Goal: Task Accomplishment & Management: Manage account settings

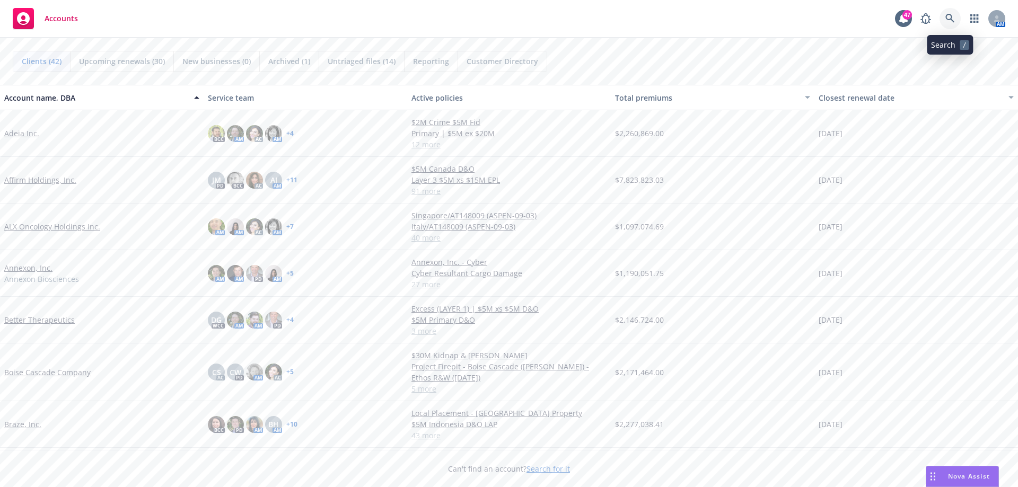
click at [949, 14] on icon at bounding box center [951, 19] width 10 height 10
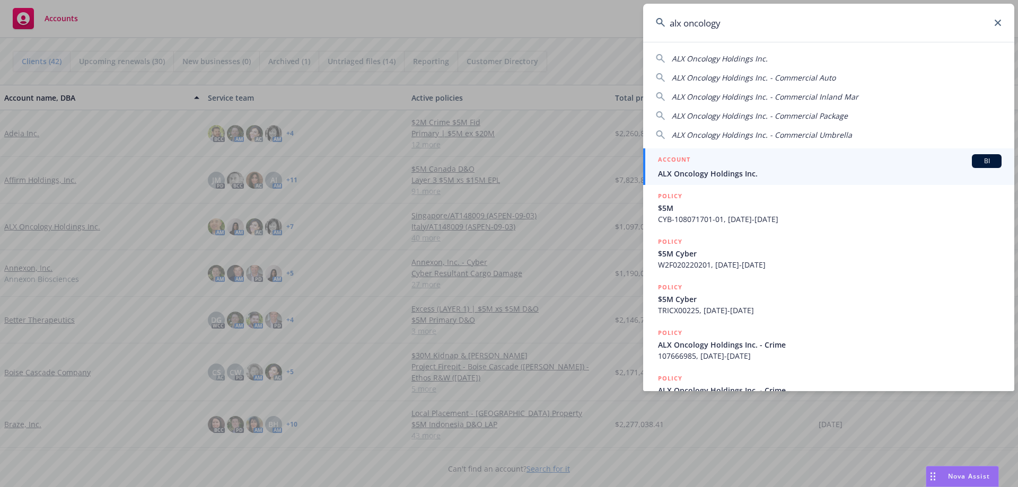
type input "alx oncology"
click at [735, 167] on div "ACCOUNT BI" at bounding box center [830, 161] width 344 height 14
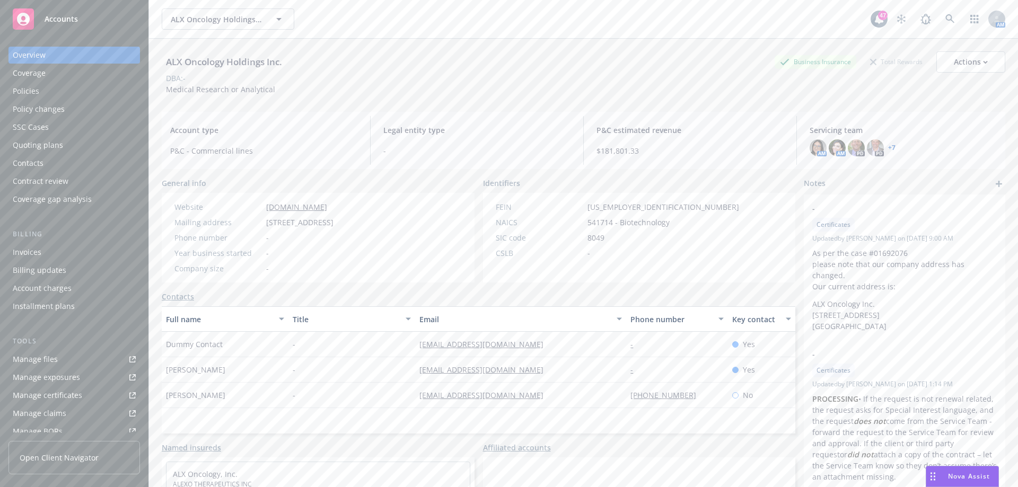
click at [33, 97] on div "Policies" at bounding box center [26, 91] width 27 height 17
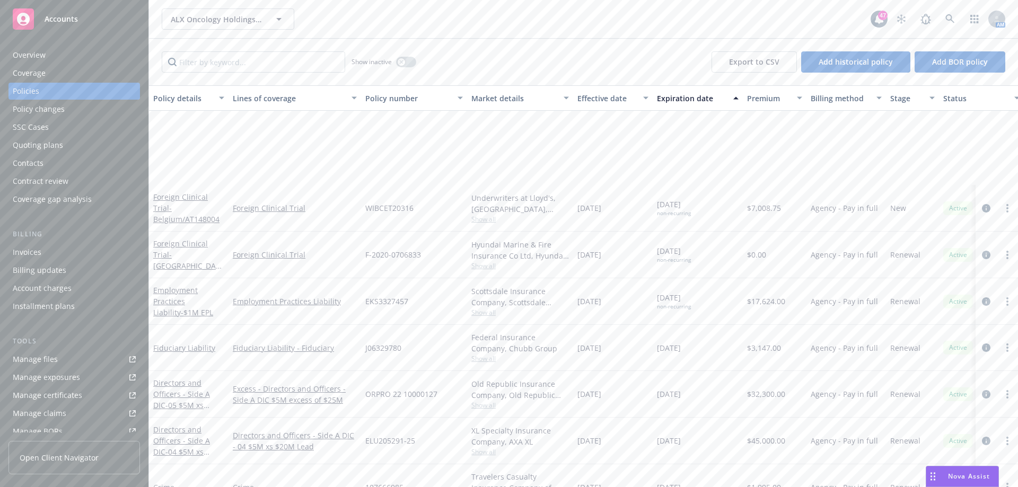
scroll to position [477, 0]
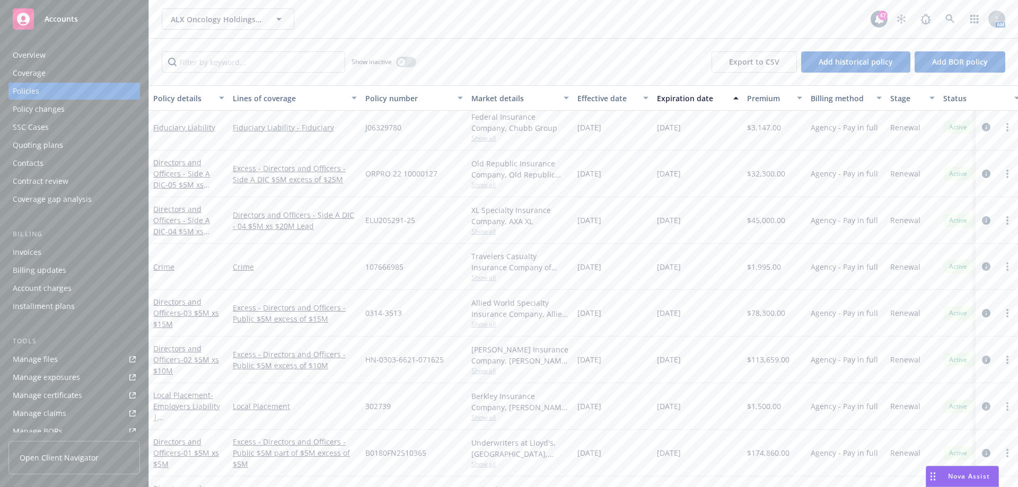
drag, startPoint x: 194, startPoint y: 127, endPoint x: 330, endPoint y: 144, distance: 138.0
click at [194, 127] on link "Fiduciary Liability" at bounding box center [184, 128] width 62 height 10
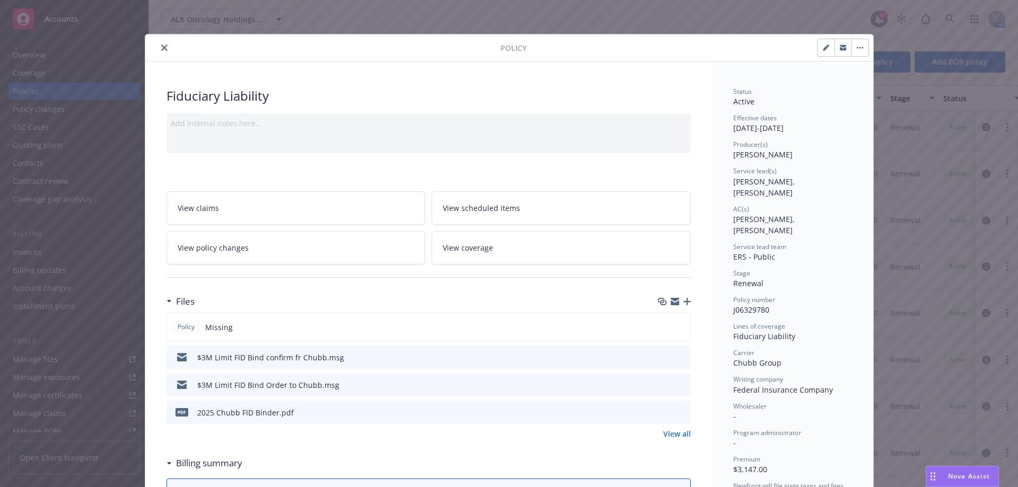
click at [686, 303] on icon "button" at bounding box center [687, 301] width 7 height 7
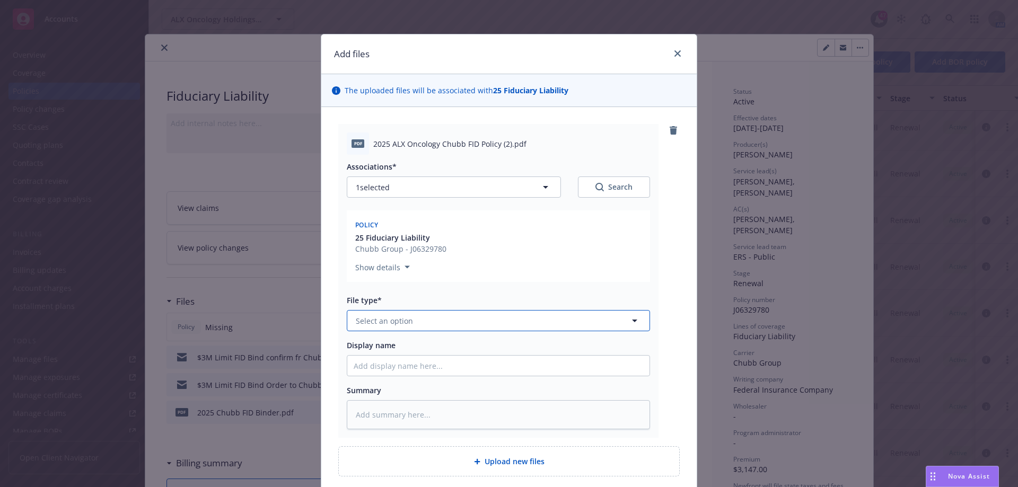
click at [551, 324] on button "Select an option" at bounding box center [498, 320] width 303 height 21
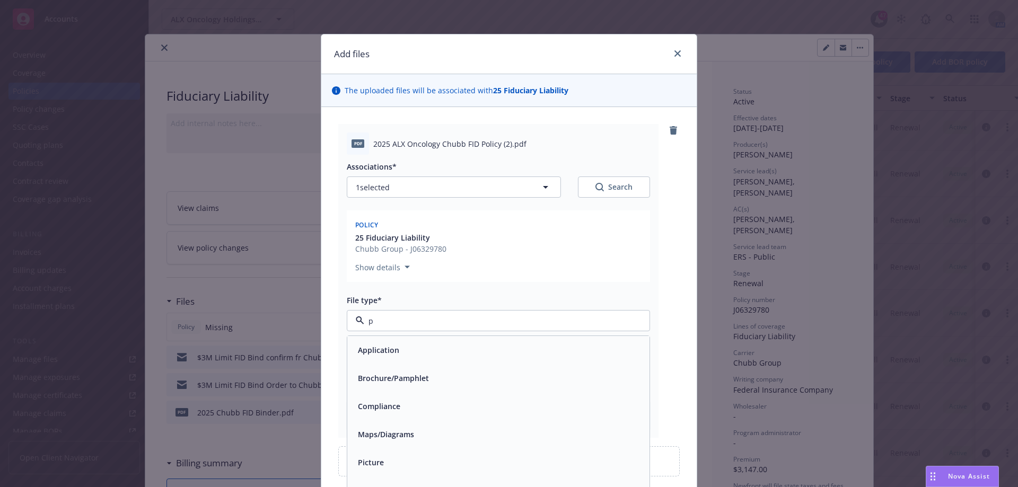
type input "po"
click at [473, 351] on div "Policy" at bounding box center [499, 350] width 290 height 15
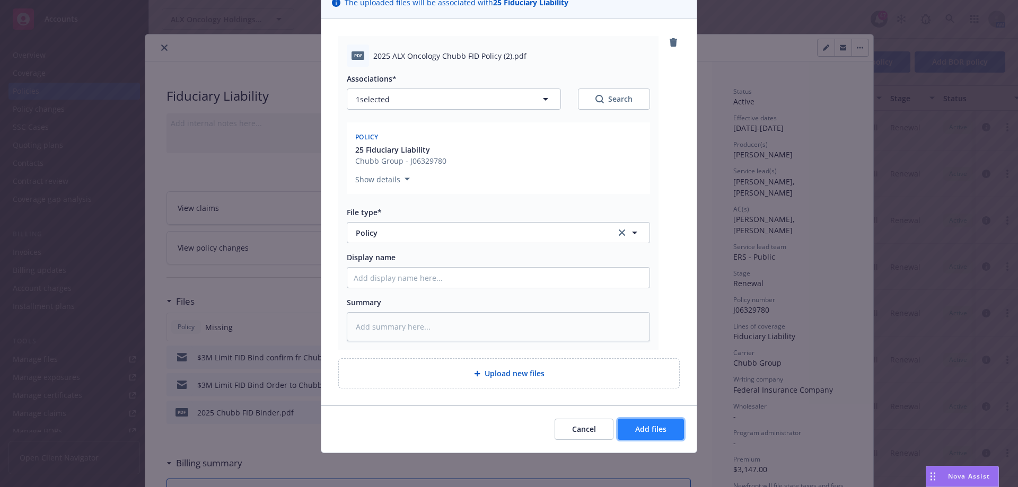
click at [659, 431] on span "Add files" at bounding box center [650, 429] width 31 height 10
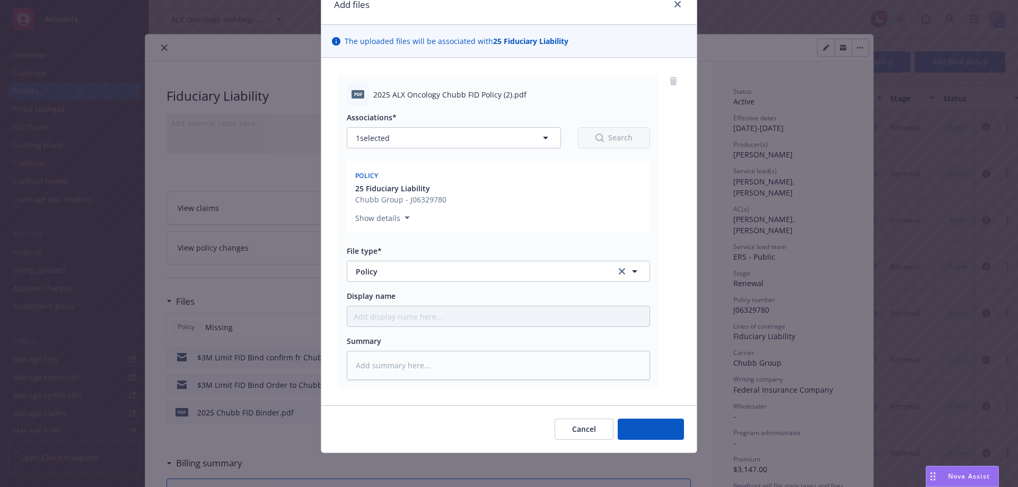
scroll to position [49, 0]
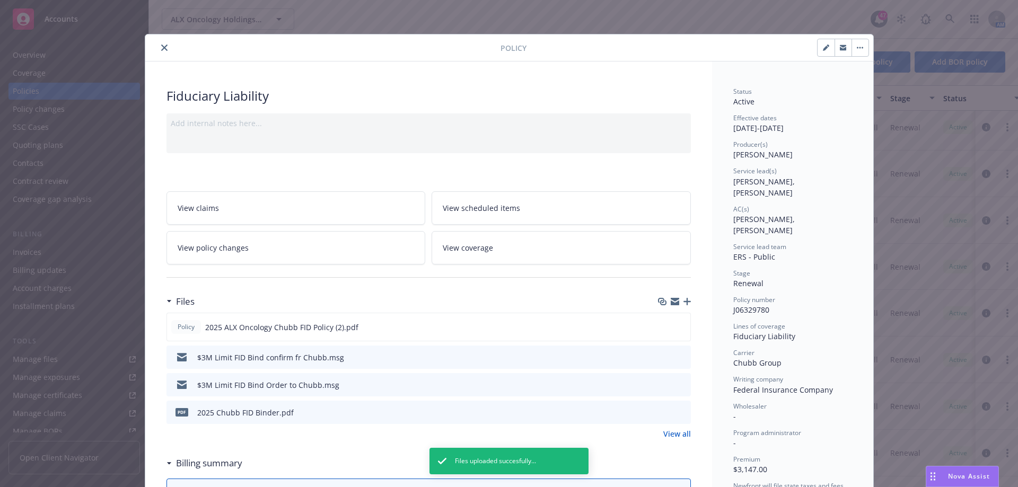
click at [160, 53] on button "close" at bounding box center [164, 47] width 13 height 13
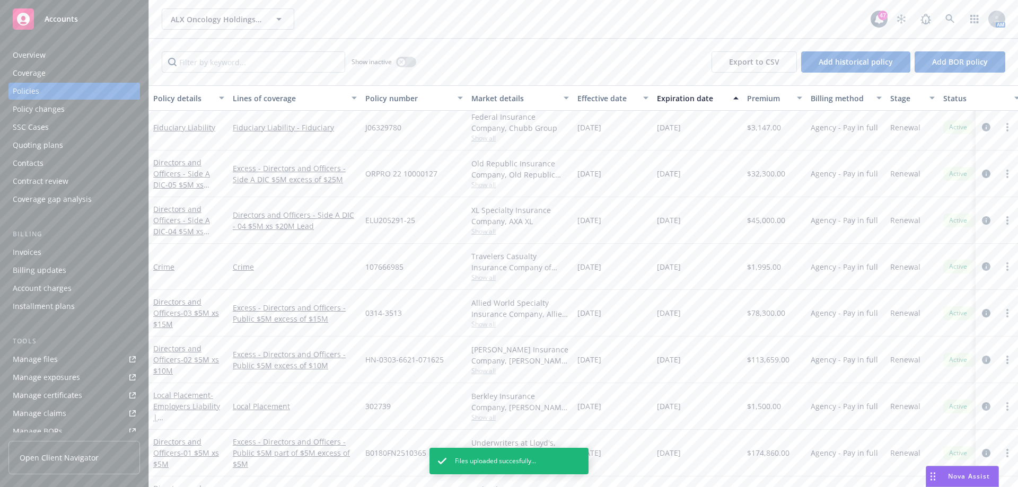
click at [189, 179] on div "Directors and Officers - Side A DIC - 05 $5M xs $25M Excess" at bounding box center [188, 173] width 71 height 33
click at [186, 173] on link "Directors and Officers - Side A DIC - 05 $5M xs $25M Excess" at bounding box center [181, 179] width 57 height 43
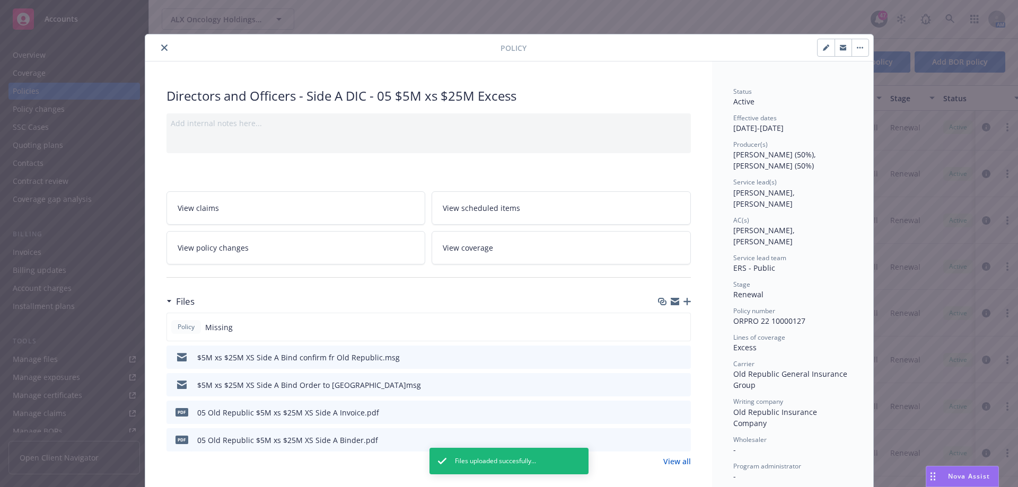
drag, startPoint x: 684, startPoint y: 297, endPoint x: 810, endPoint y: 330, distance: 130.1
click at [684, 298] on div at bounding box center [674, 302] width 33 height 8
click at [684, 300] on icon "button" at bounding box center [687, 301] width 7 height 7
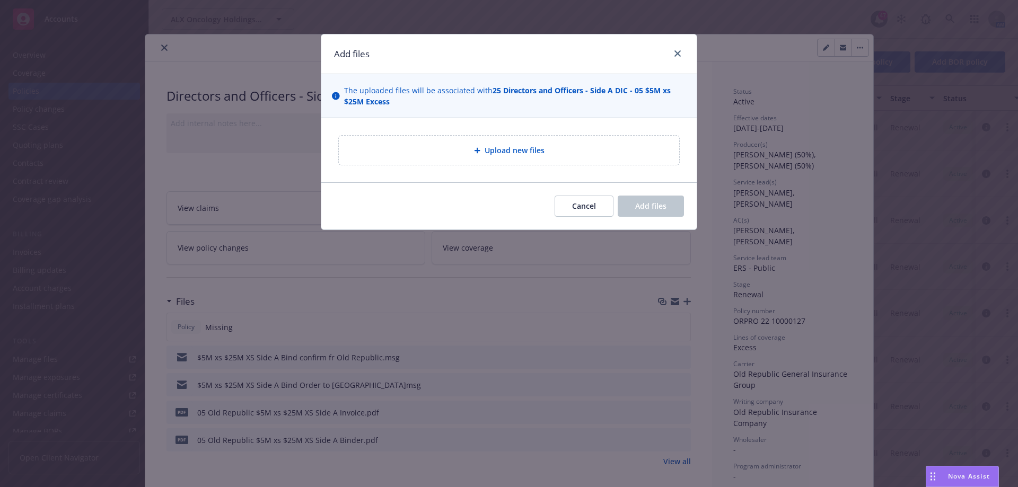
type textarea "x"
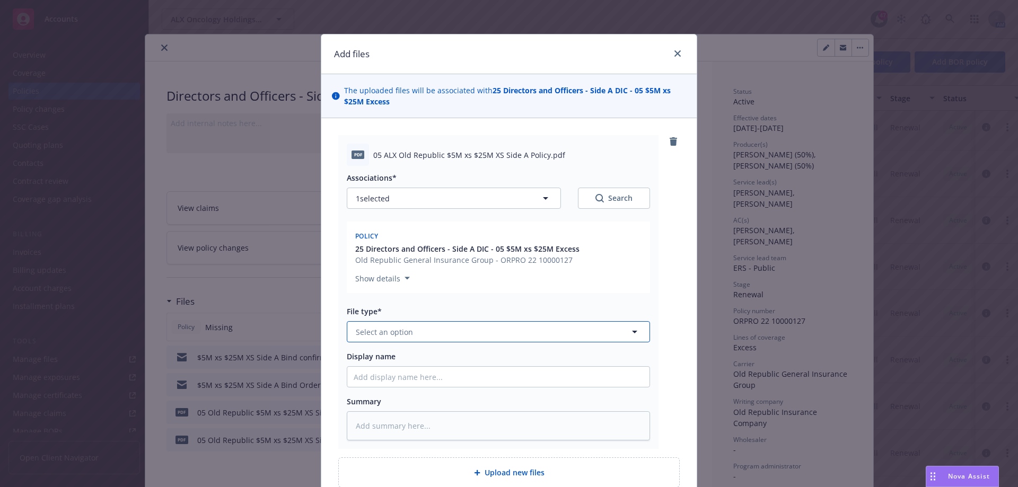
click at [544, 337] on button "Select an option" at bounding box center [498, 331] width 303 height 21
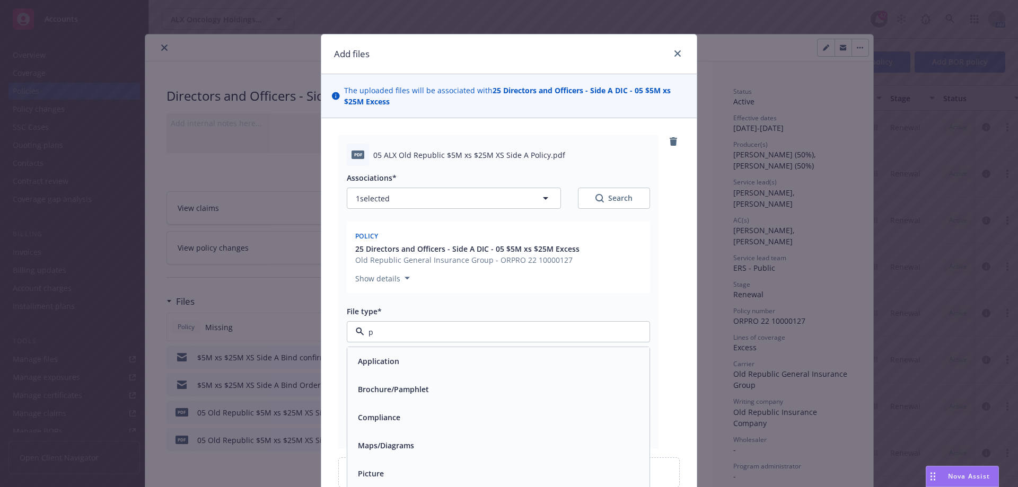
type input "po"
click at [463, 368] on div "Policy" at bounding box center [499, 361] width 290 height 15
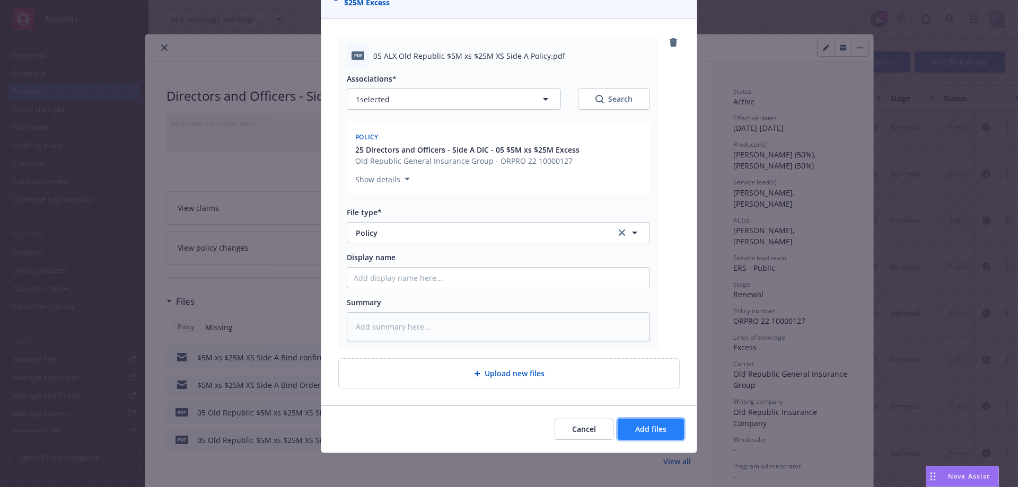
click at [663, 424] on span "Add files" at bounding box center [650, 429] width 31 height 10
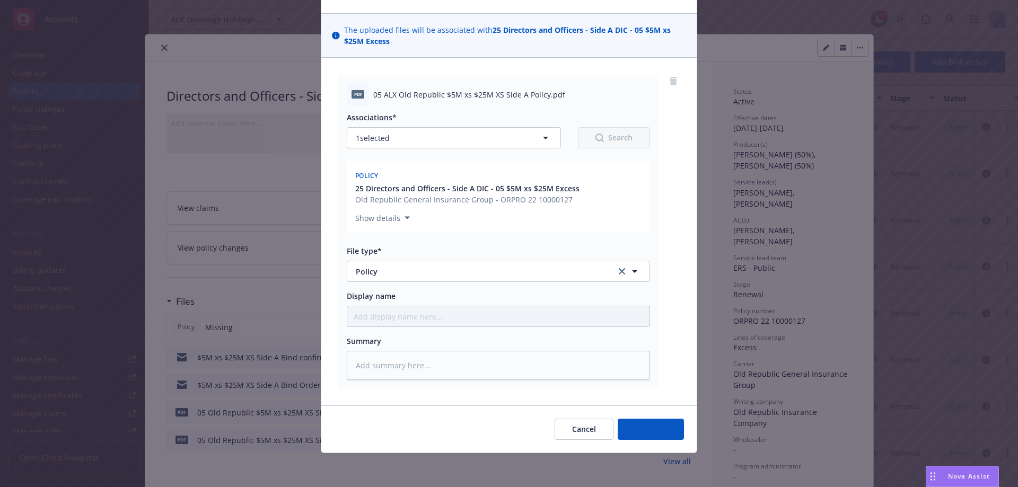
scroll to position [60, 0]
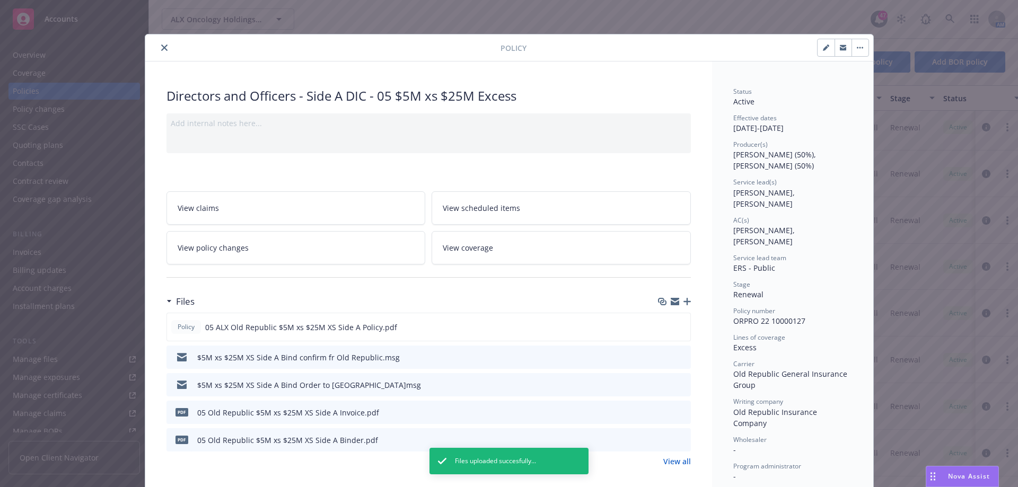
click at [161, 47] on icon "close" at bounding box center [164, 48] width 6 height 6
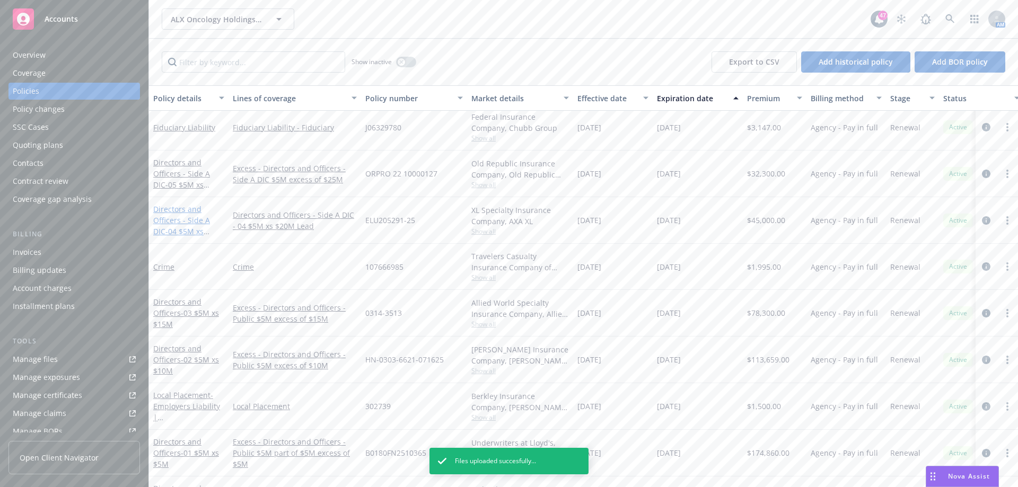
click at [184, 220] on link "Directors and Officers - Side A DIC - 04 $5M xs $20M Lead" at bounding box center [181, 225] width 57 height 43
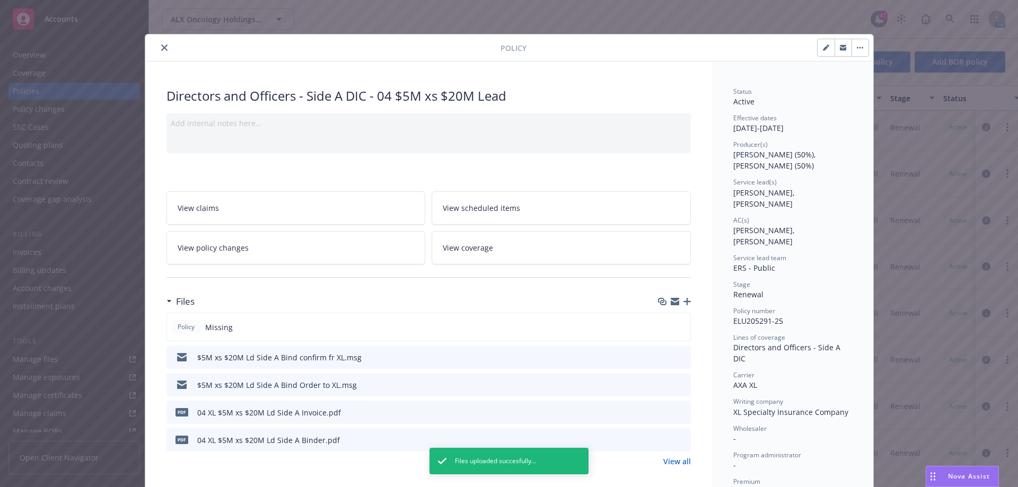
click at [684, 302] on icon "button" at bounding box center [687, 301] width 7 height 7
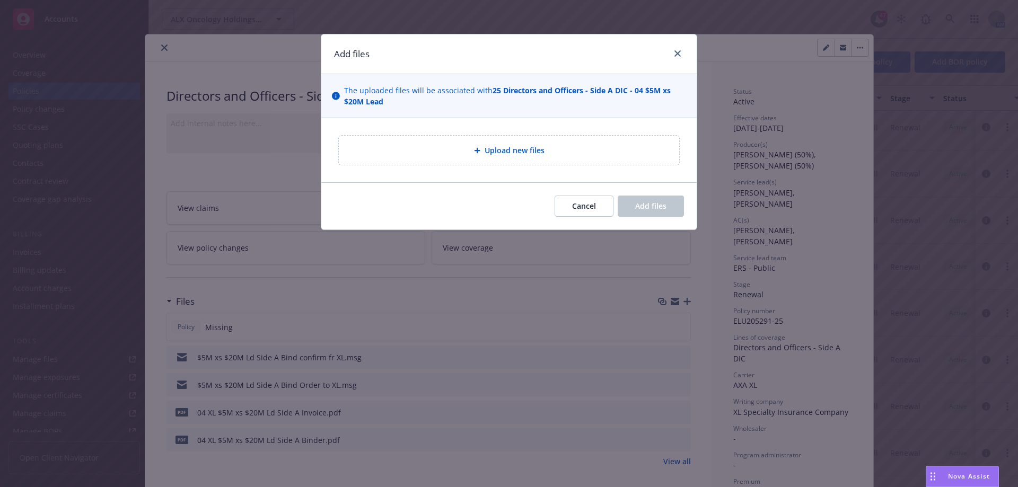
type textarea "x"
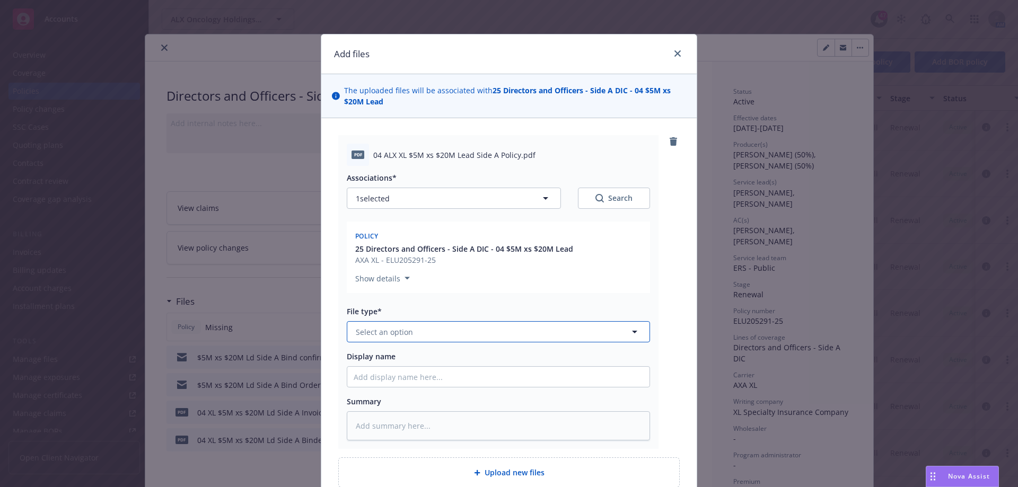
click at [484, 337] on button "Select an option" at bounding box center [498, 331] width 303 height 21
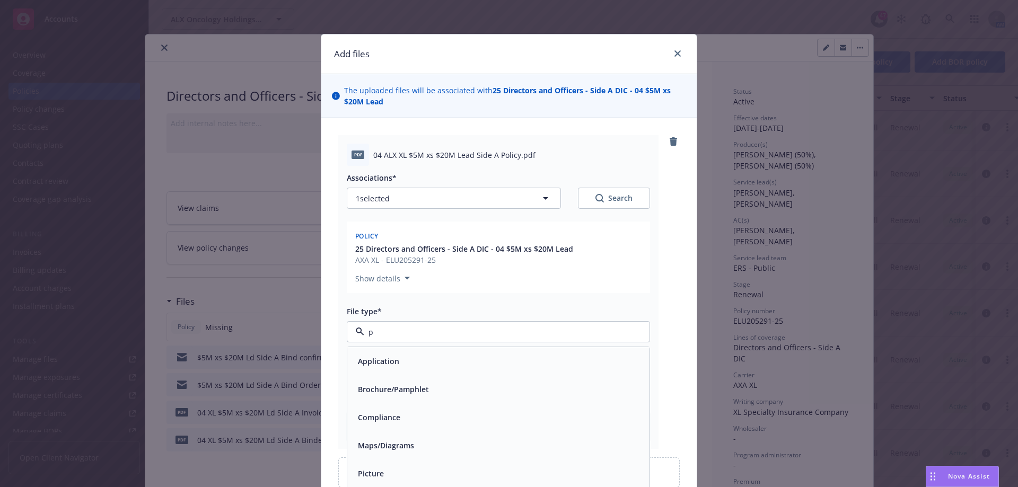
type input "po"
drag, startPoint x: 461, startPoint y: 353, endPoint x: 485, endPoint y: 352, distance: 23.9
click at [463, 353] on div "Policy" at bounding box center [498, 361] width 302 height 28
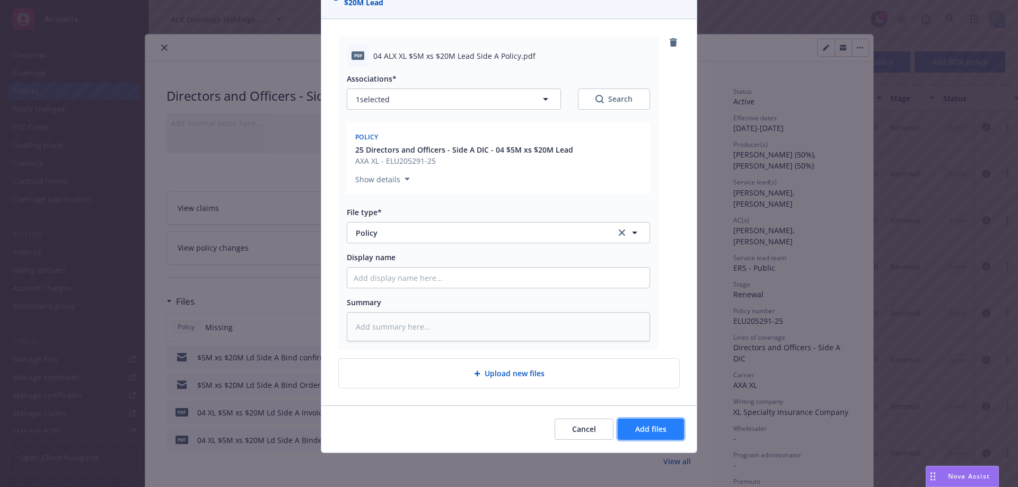
click at [656, 425] on span "Add files" at bounding box center [650, 429] width 31 height 10
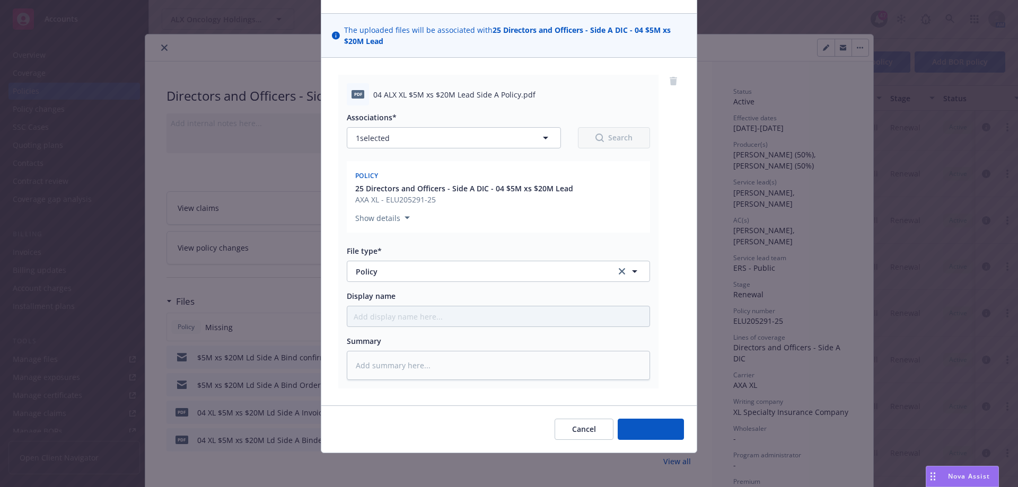
scroll to position [60, 0]
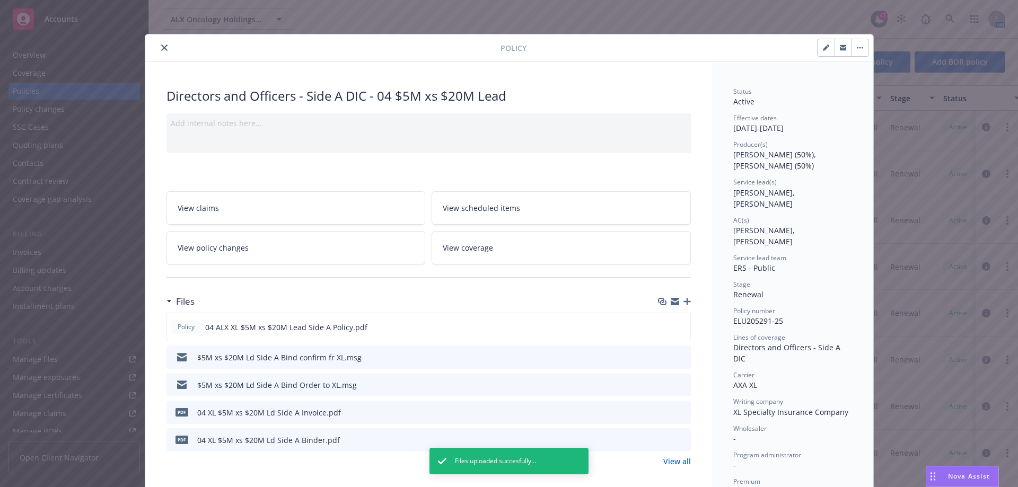
click at [164, 47] on button "close" at bounding box center [164, 47] width 13 height 13
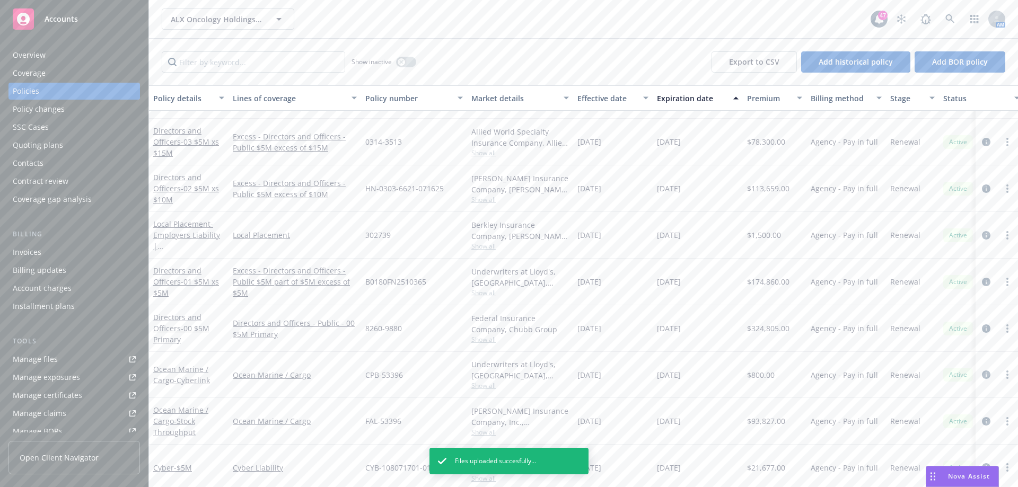
scroll to position [583, 0]
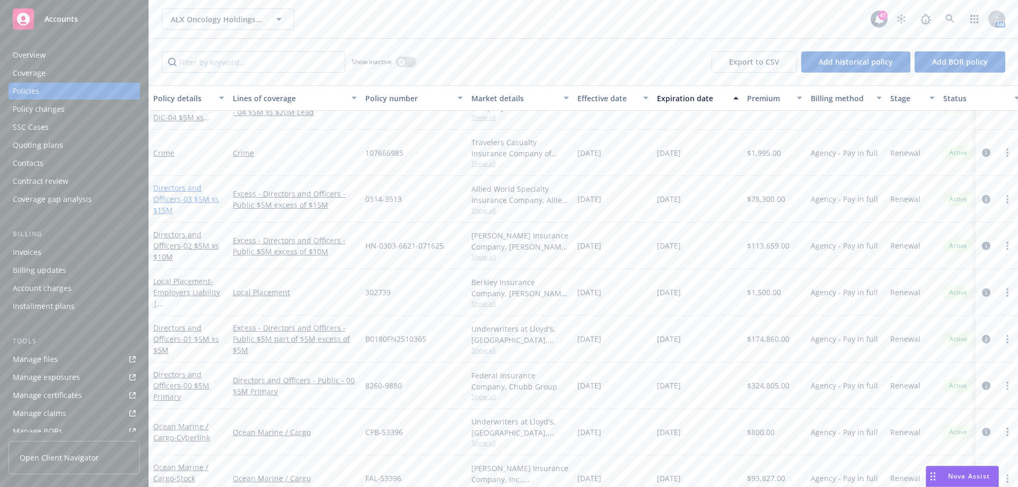
click at [210, 196] on span "- 03 $5M xs $15M" at bounding box center [186, 204] width 66 height 21
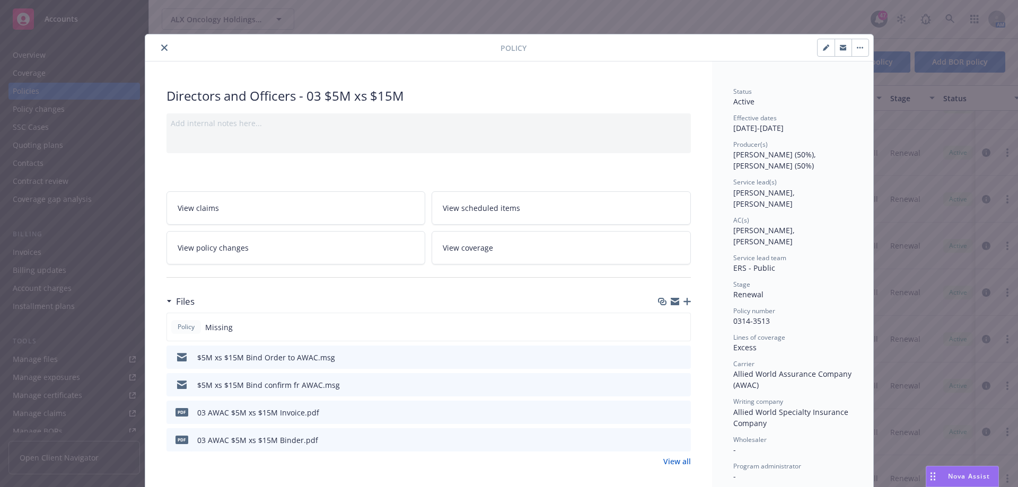
click at [686, 300] on icon "button" at bounding box center [687, 301] width 7 height 7
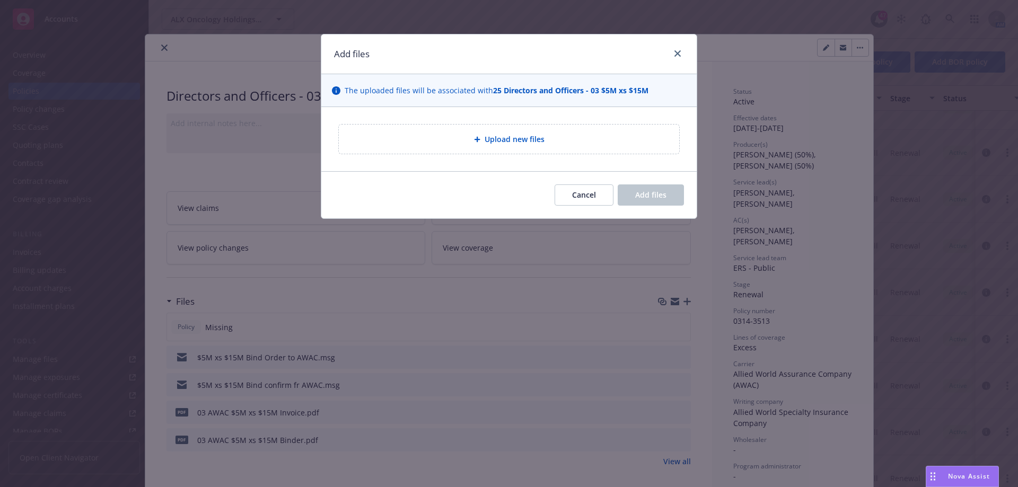
type textarea "x"
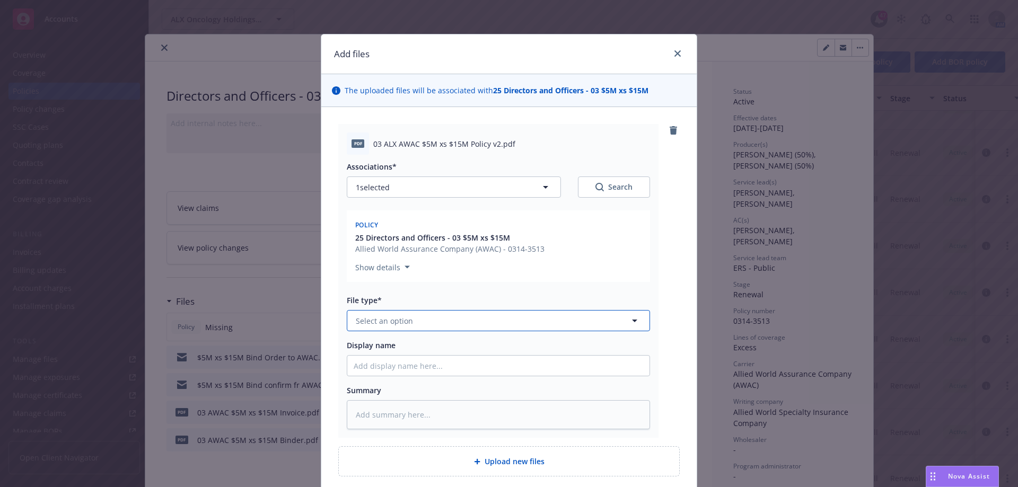
click at [524, 324] on button "Select an option" at bounding box center [498, 320] width 303 height 21
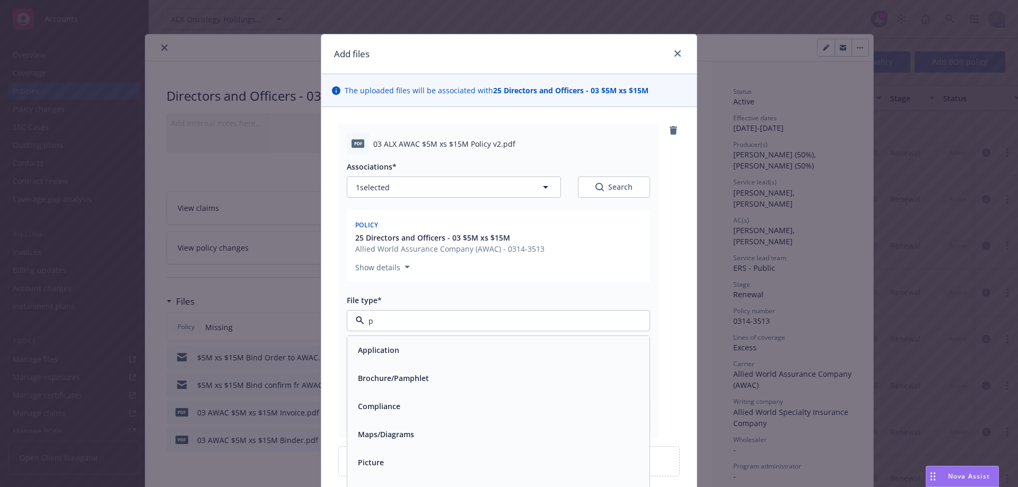
type input "po"
click at [461, 344] on div "Policy" at bounding box center [499, 350] width 290 height 15
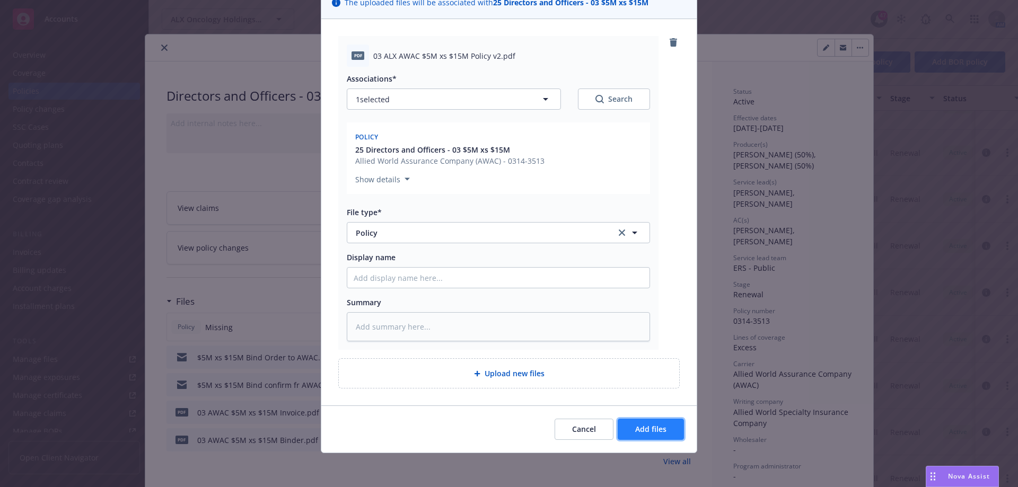
click at [639, 426] on span "Add files" at bounding box center [650, 429] width 31 height 10
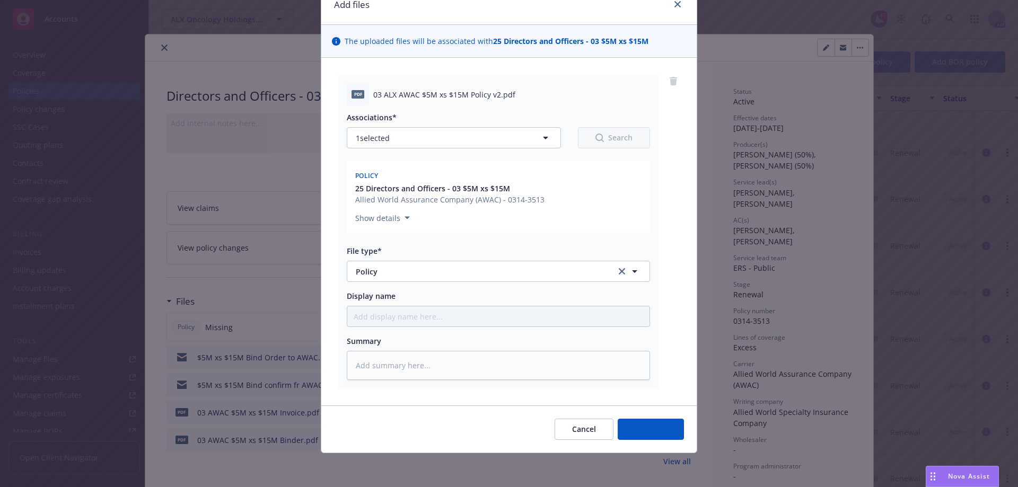
scroll to position [49, 0]
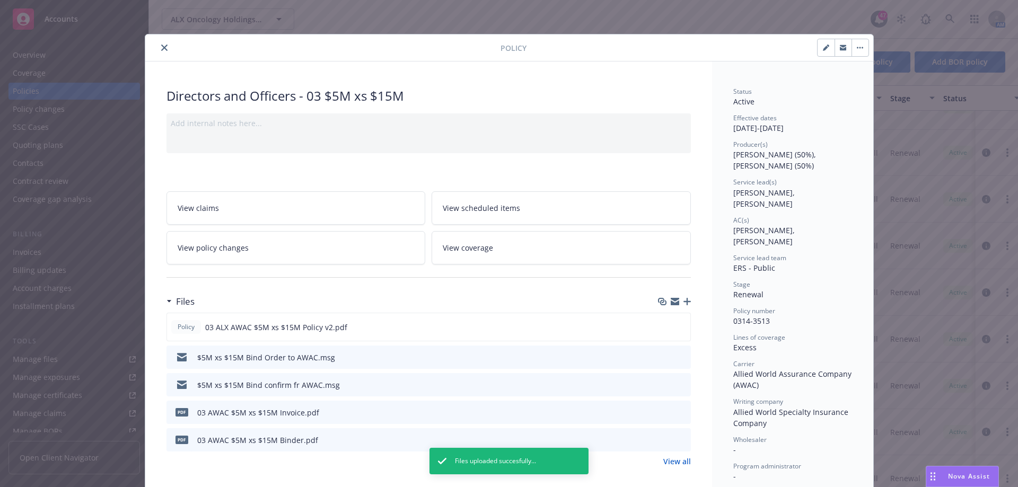
click at [160, 51] on button "close" at bounding box center [164, 47] width 13 height 13
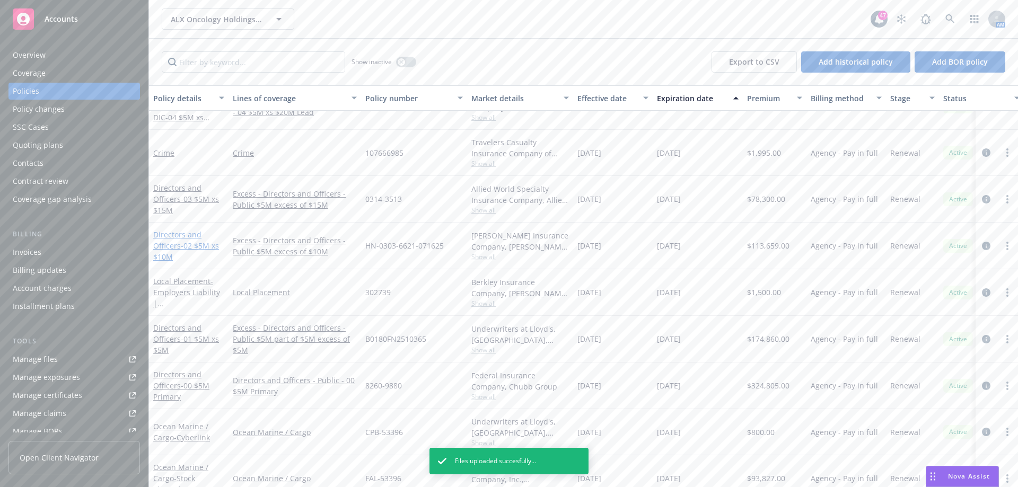
click at [194, 246] on span "- 02 $5M xs $10M" at bounding box center [186, 251] width 66 height 21
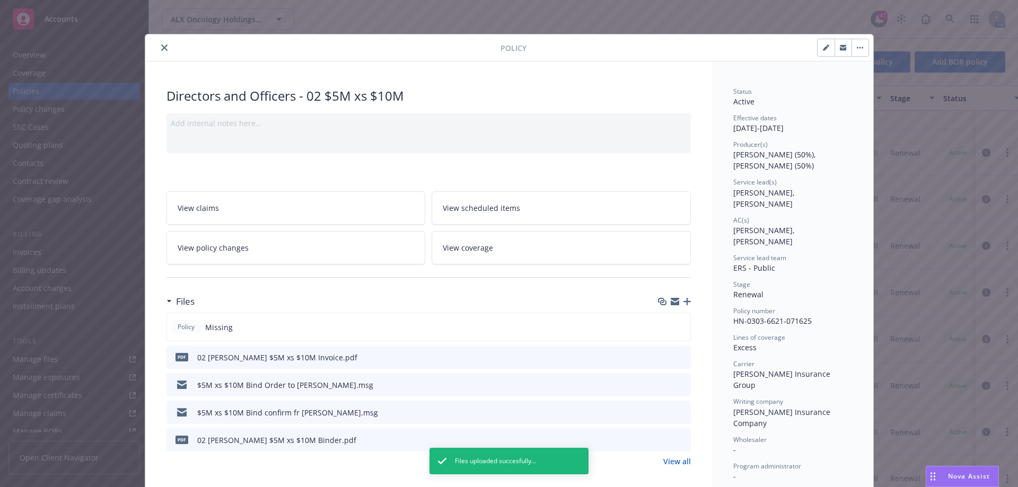
click at [684, 302] on icon "button" at bounding box center [687, 301] width 7 height 7
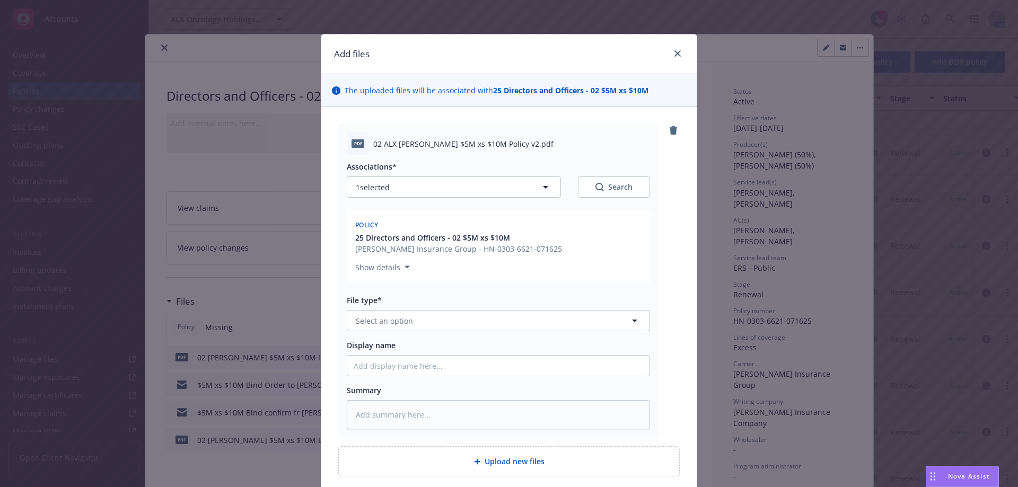
type textarea "x"
click at [554, 316] on button "Select an option" at bounding box center [498, 320] width 303 height 21
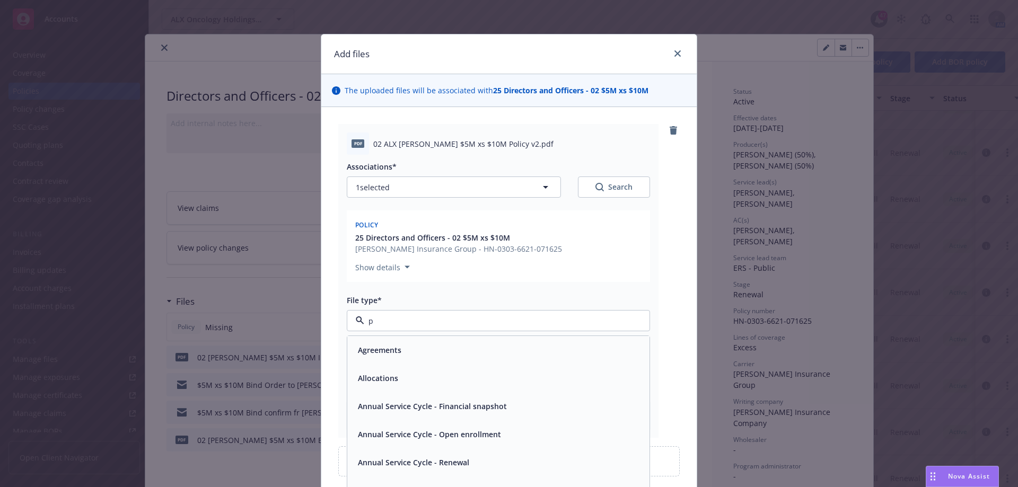
type input "po"
click at [466, 358] on div "Policy" at bounding box center [499, 350] width 290 height 15
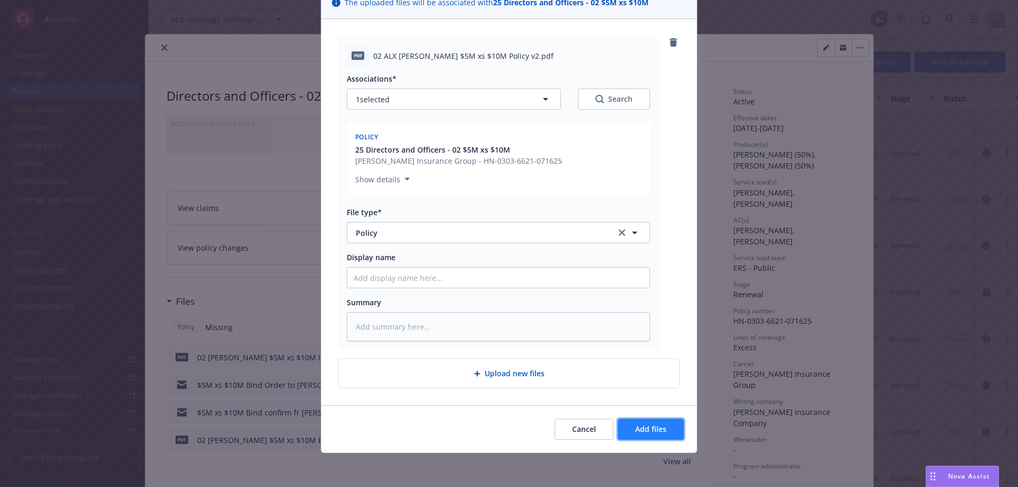
click at [646, 428] on span "Add files" at bounding box center [650, 429] width 31 height 10
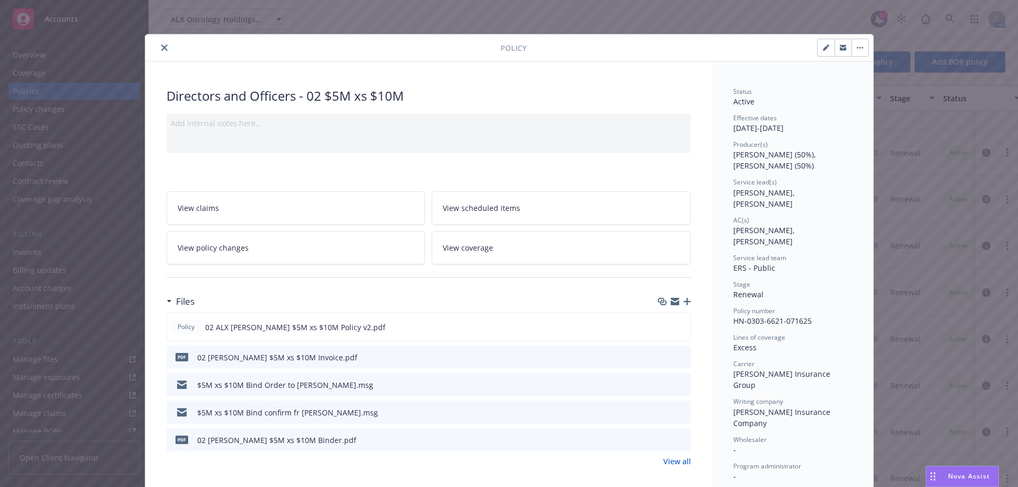
click at [160, 43] on button "close" at bounding box center [164, 47] width 13 height 13
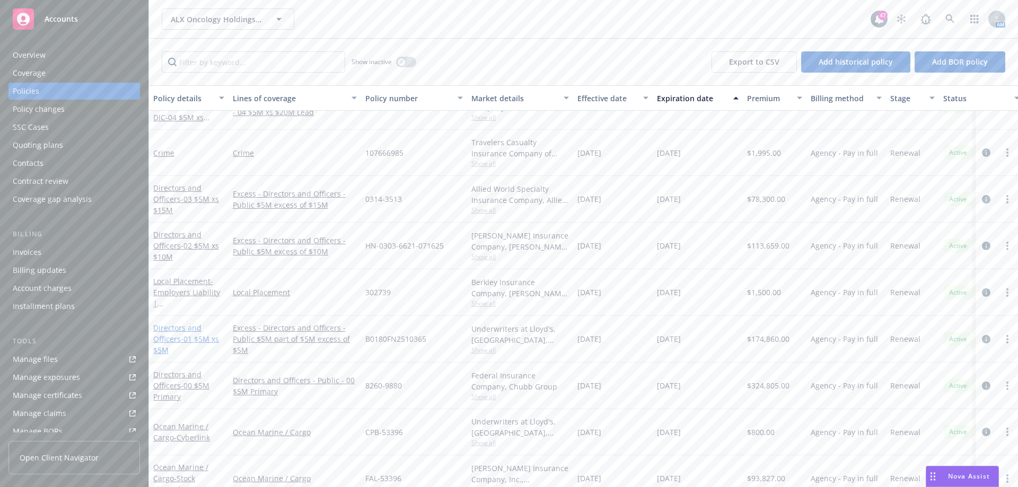
click at [191, 331] on link "Directors and Officers - 01 $5M xs $5M" at bounding box center [186, 339] width 66 height 32
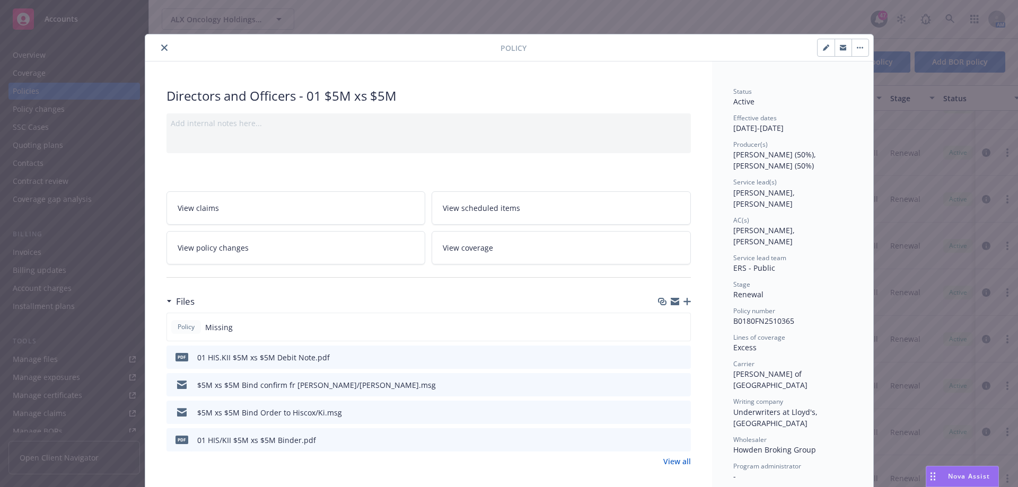
click at [684, 301] on icon "button" at bounding box center [687, 301] width 7 height 7
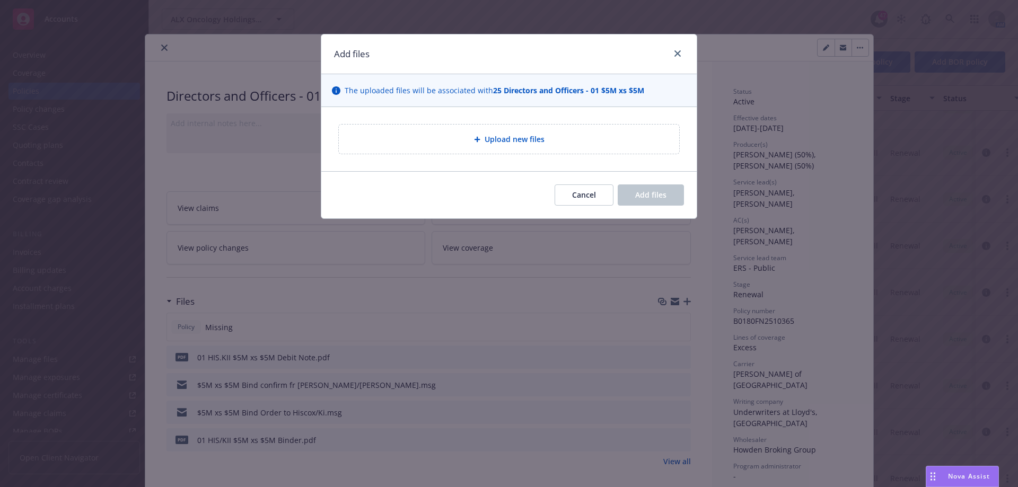
type textarea "x"
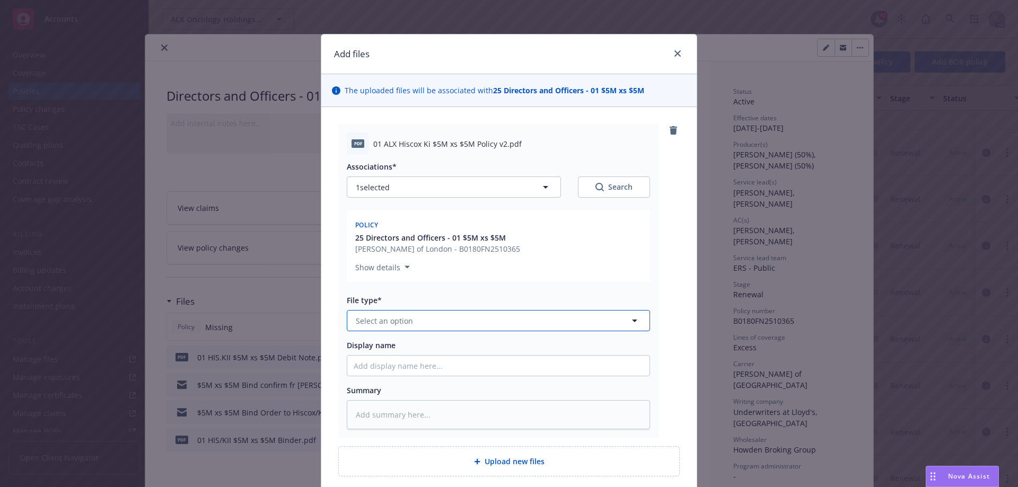
click at [510, 321] on button "Select an option" at bounding box center [498, 320] width 303 height 21
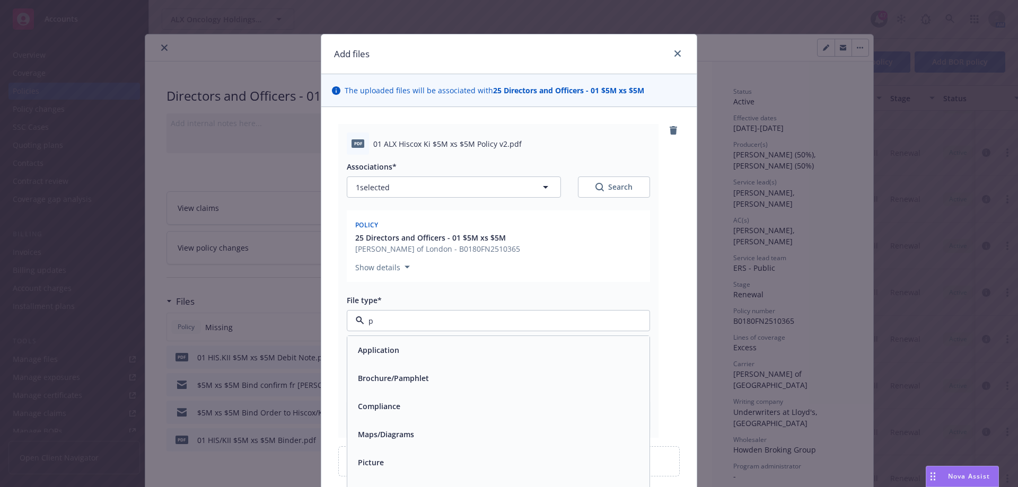
type input "po"
click at [448, 342] on div "Policy" at bounding box center [498, 350] width 302 height 28
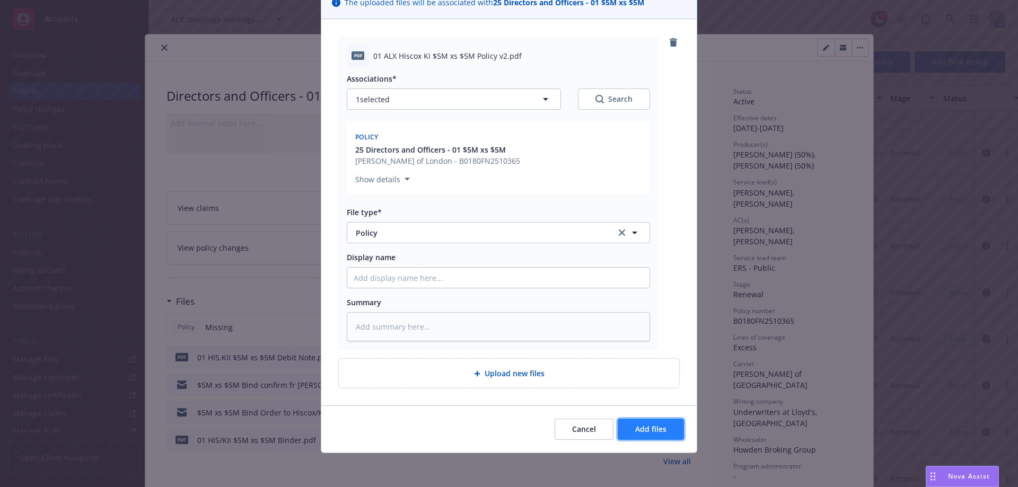
click at [647, 433] on span "Add files" at bounding box center [650, 429] width 31 height 10
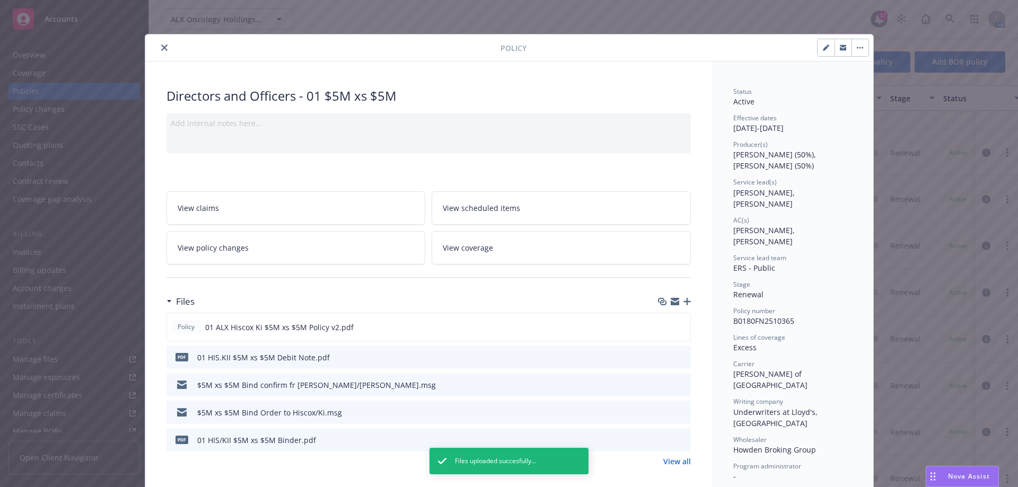
click at [161, 45] on icon "close" at bounding box center [164, 48] width 6 height 6
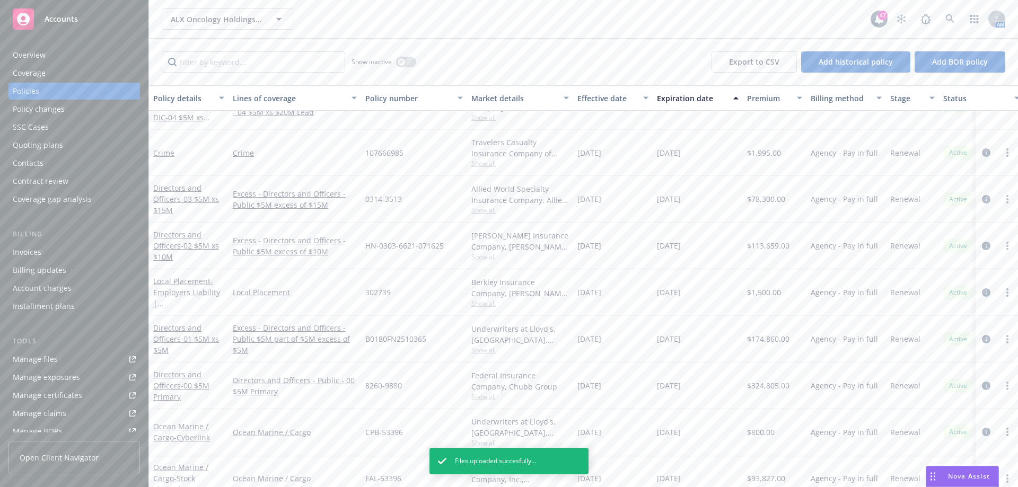
click at [173, 380] on div "Directors and Officers - 00 $5M Primary" at bounding box center [188, 385] width 71 height 33
click at [176, 388] on link "Directors and Officers - 00 $5M Primary" at bounding box center [181, 386] width 56 height 32
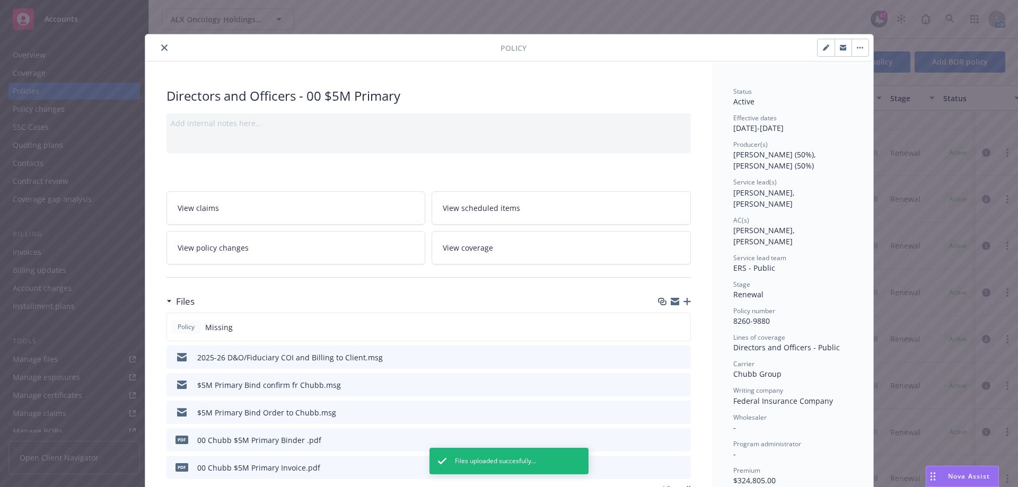
click at [684, 303] on icon "button" at bounding box center [687, 301] width 7 height 7
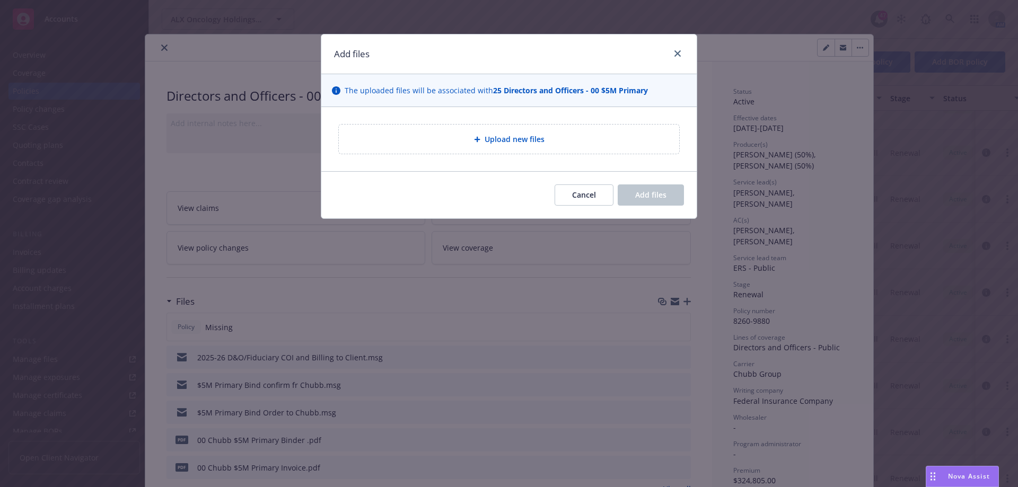
type textarea "x"
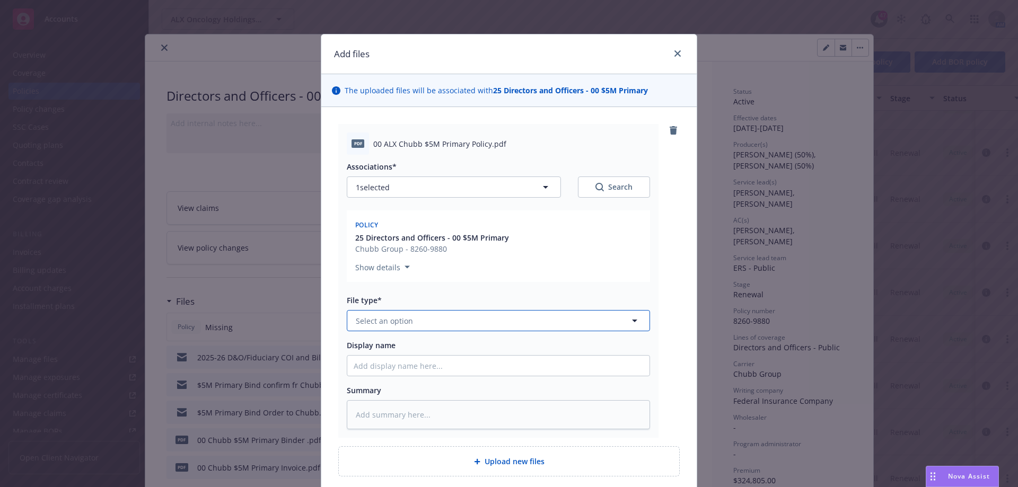
click at [502, 325] on button "Select an option" at bounding box center [498, 320] width 303 height 21
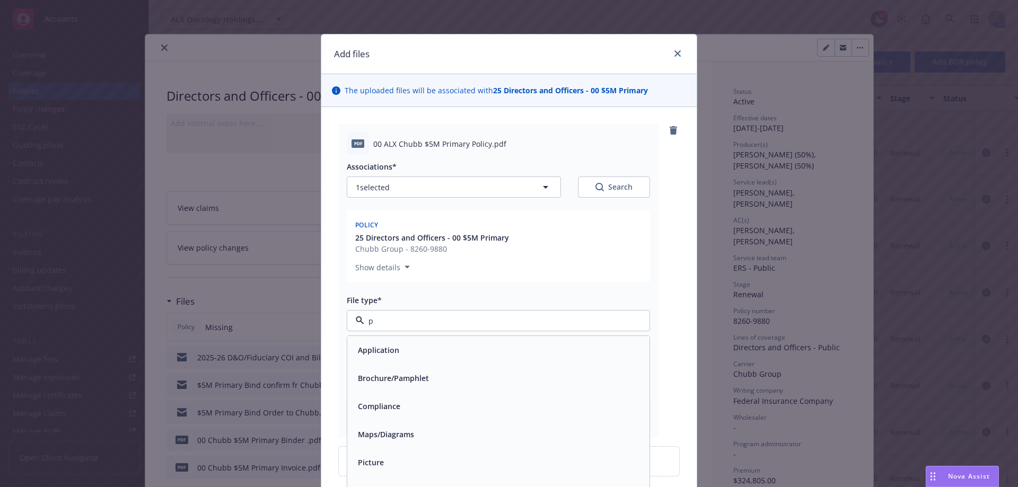
type input "po"
click at [464, 345] on div "Policy" at bounding box center [499, 350] width 290 height 15
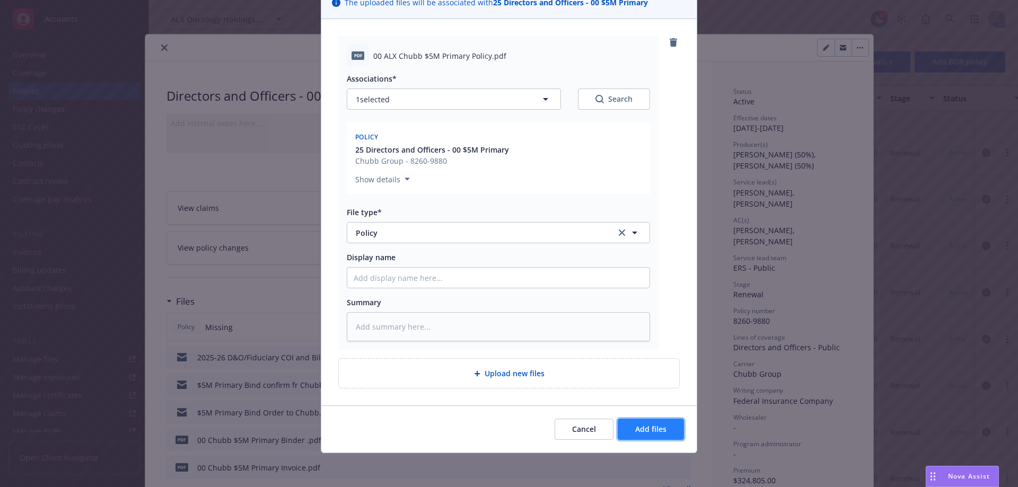
click at [658, 433] on span "Add files" at bounding box center [650, 429] width 31 height 10
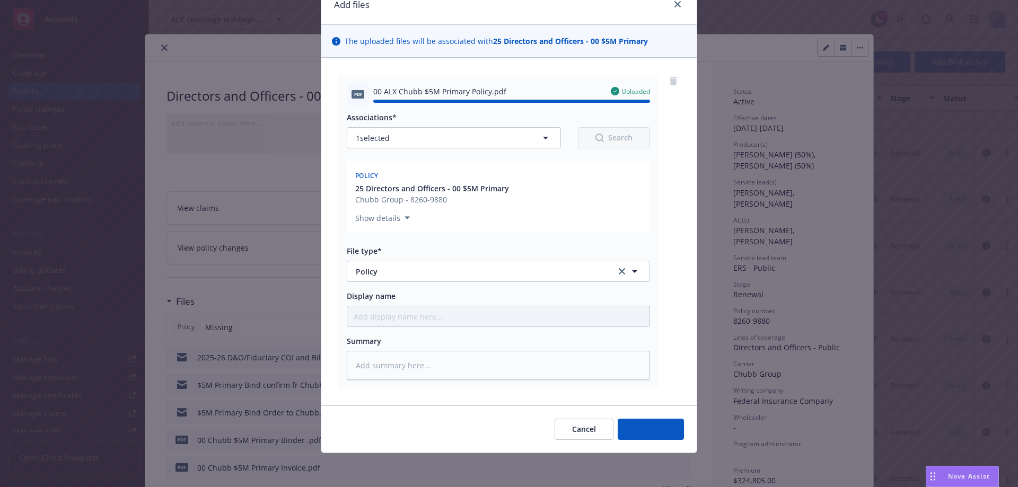
type textarea "x"
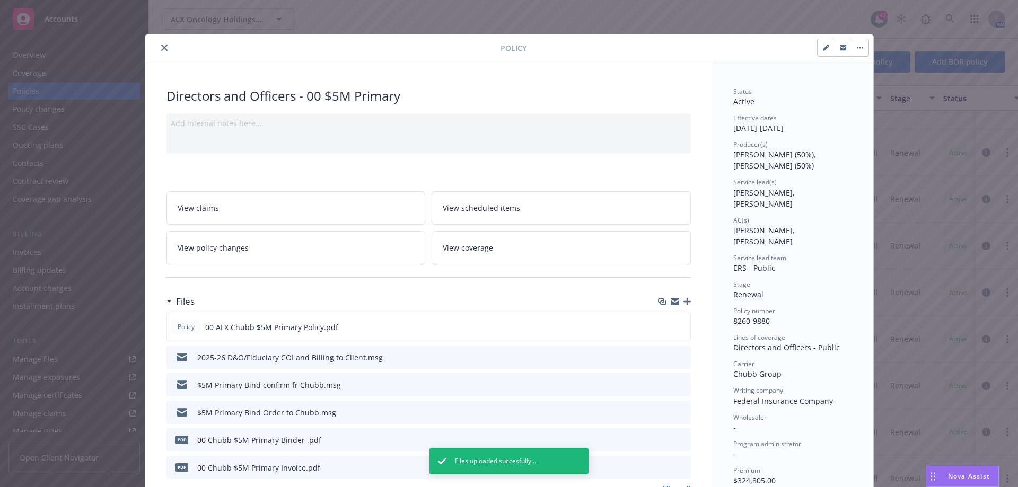
click at [161, 51] on button "close" at bounding box center [164, 47] width 13 height 13
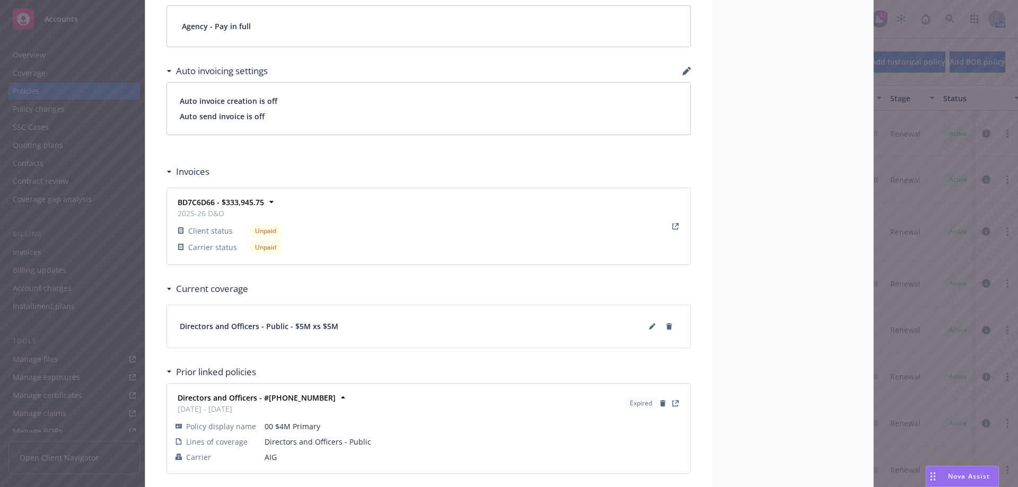
scroll to position [796, 0]
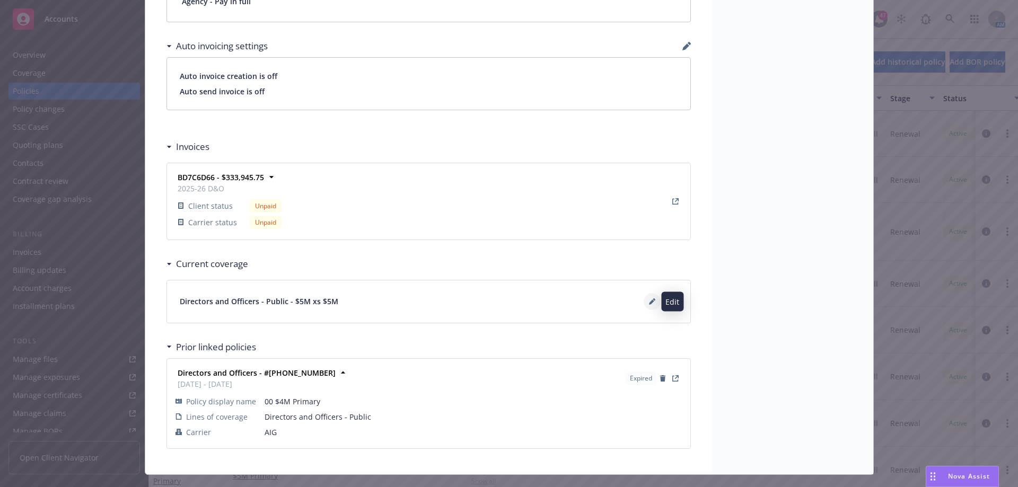
click at [649, 304] on icon at bounding box center [652, 302] width 6 height 6
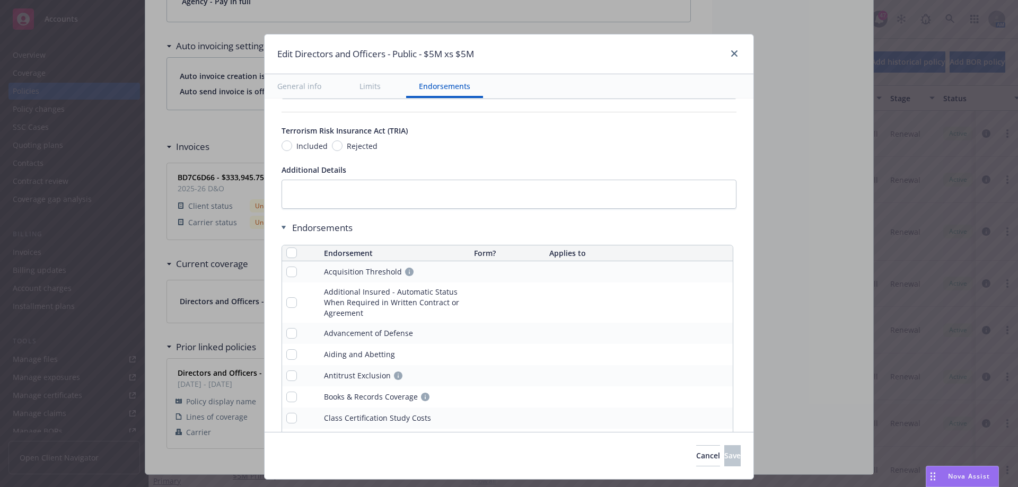
click at [741, 53] on div "Edit Directors and Officers - Public - $5M xs $5M" at bounding box center [509, 54] width 489 height 40
click at [734, 54] on icon "close" at bounding box center [734, 53] width 6 height 6
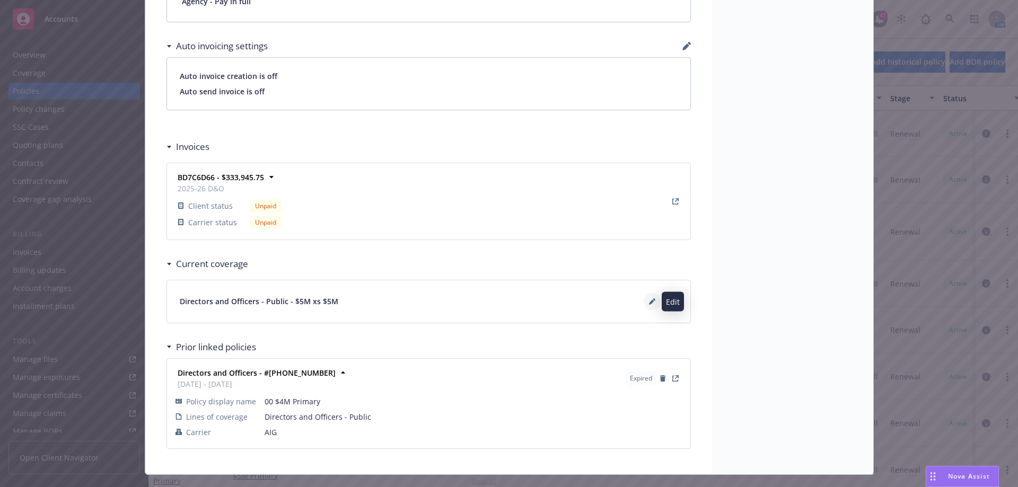
click at [644, 305] on button at bounding box center [652, 301] width 17 height 17
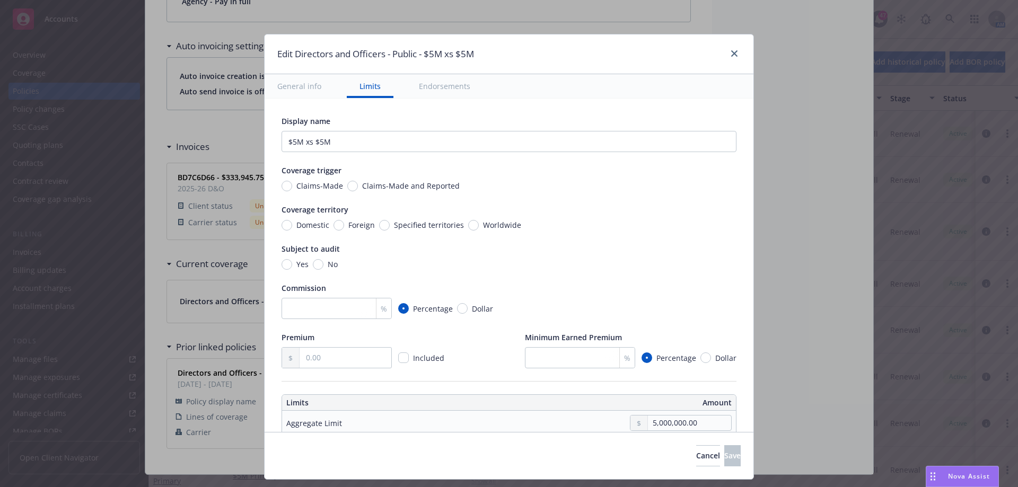
click at [737, 62] on div "Edit Directors and Officers - Public - $5M xs $5M" at bounding box center [509, 54] width 489 height 40
click at [733, 61] on div at bounding box center [732, 54] width 17 height 14
click at [734, 53] on icon "close" at bounding box center [734, 53] width 6 height 6
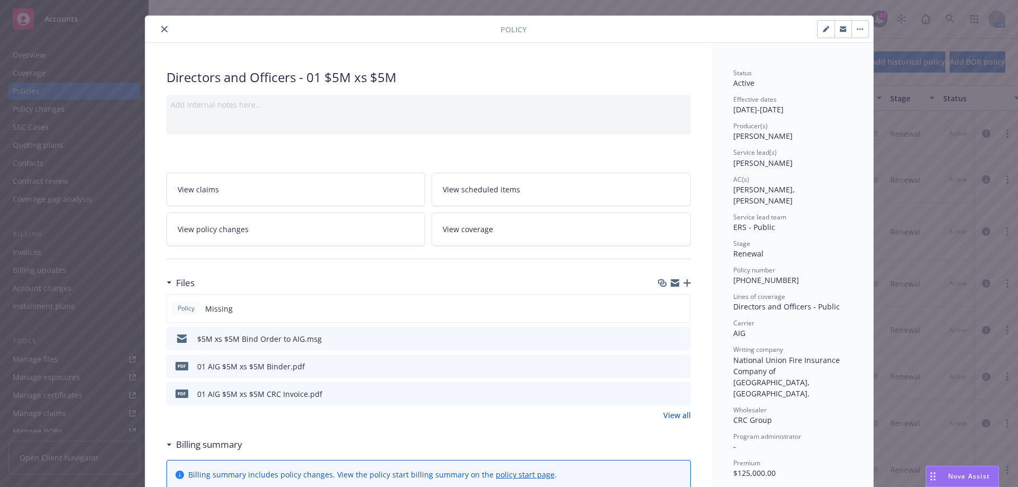
scroll to position [0, 0]
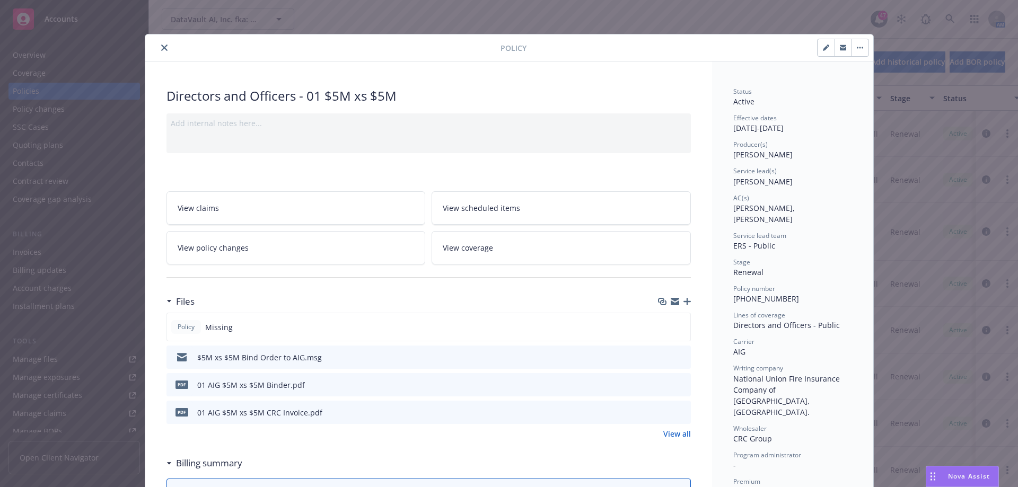
click at [856, 49] on button "button" at bounding box center [860, 47] width 17 height 17
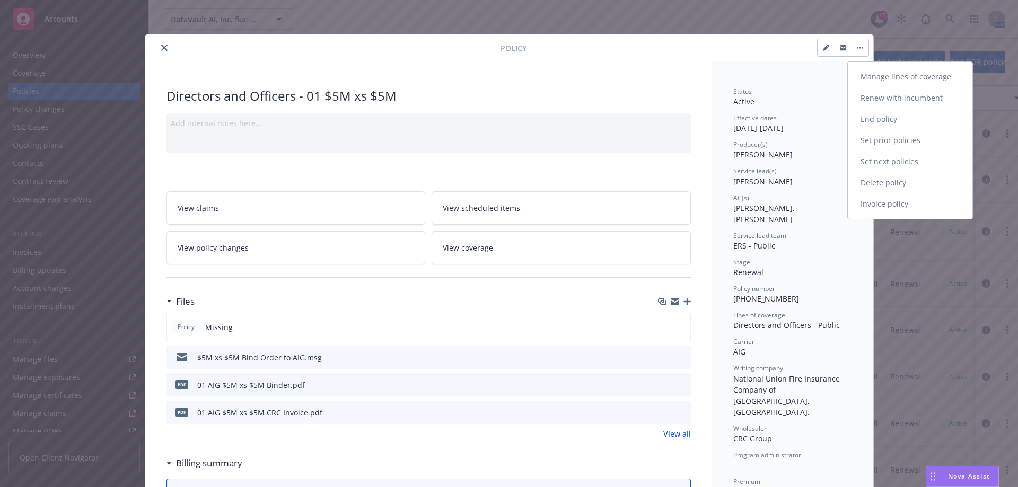
click at [887, 74] on link "Manage lines of coverage" at bounding box center [910, 76] width 125 height 21
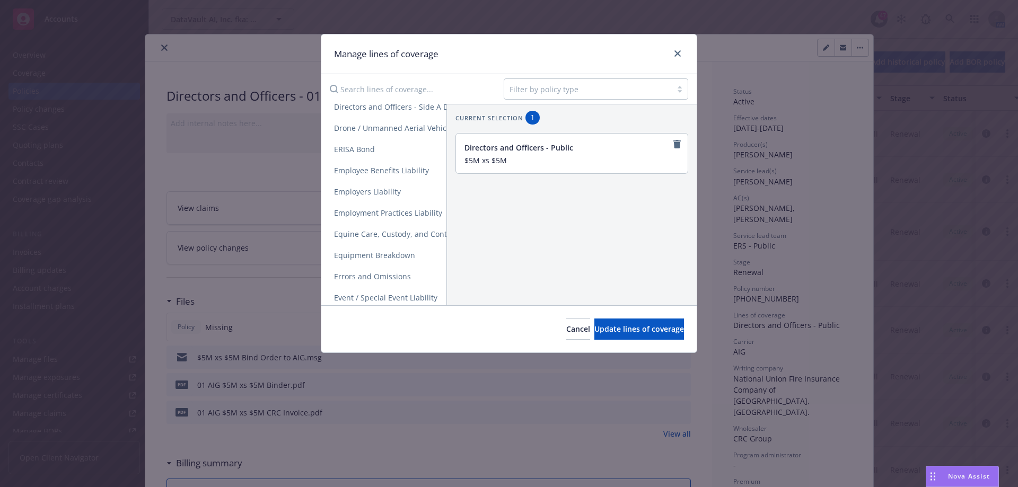
scroll to position [637, 0]
click at [678, 55] on icon "close" at bounding box center [678, 53] width 6 height 6
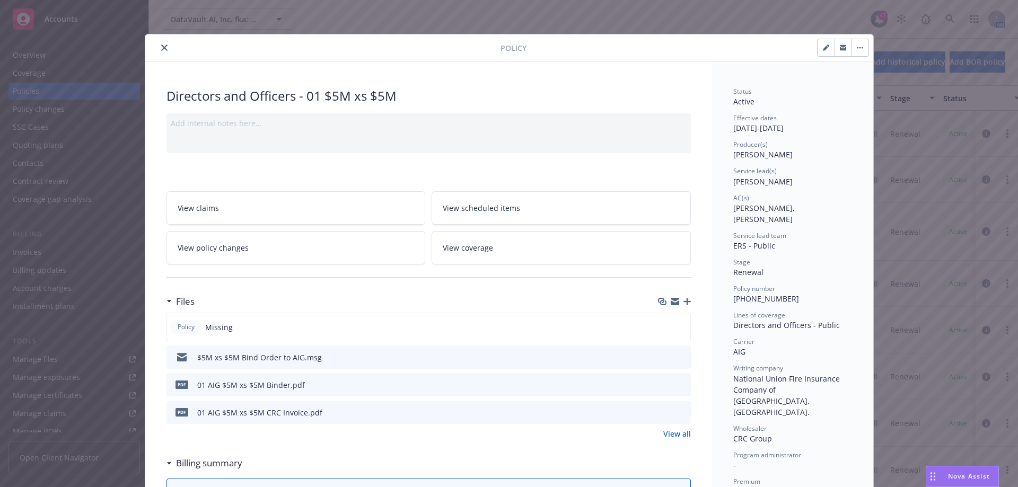
click at [161, 49] on icon "close" at bounding box center [164, 48] width 6 height 6
